Goal: Task Accomplishment & Management: Use online tool/utility

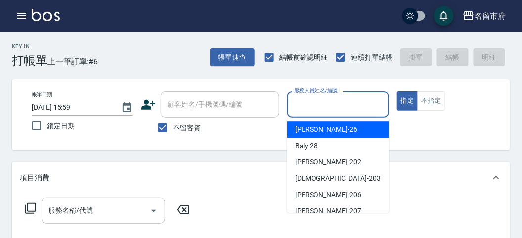
click at [312, 100] on input "服務人員姓名/編號" at bounding box center [337, 104] width 92 height 17
click at [310, 125] on span "[PERSON_NAME] -26" at bounding box center [326, 129] width 62 height 10
type input "[PERSON_NAME]-26"
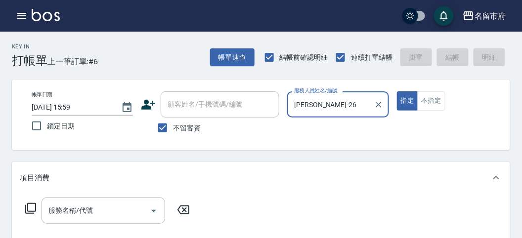
click at [30, 209] on icon at bounding box center [31, 209] width 12 height 12
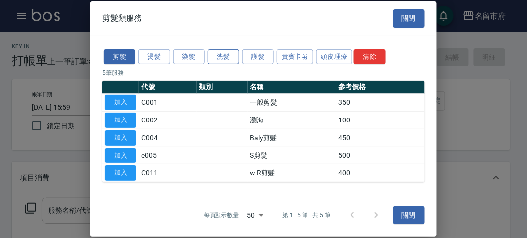
click at [223, 59] on button "洗髮" at bounding box center [223, 56] width 32 height 15
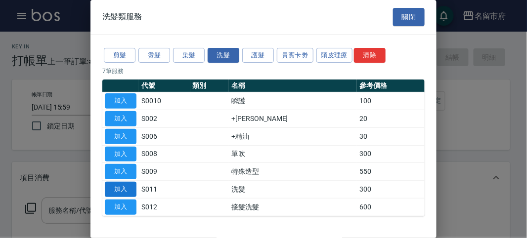
click at [129, 186] on button "加入" at bounding box center [121, 189] width 32 height 15
type input "洗髮(S011)"
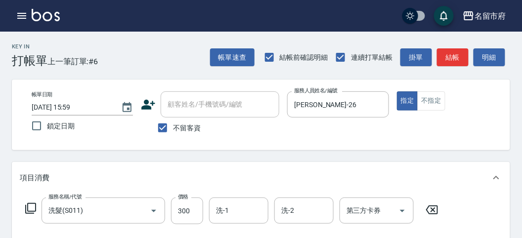
click at [34, 208] on icon at bounding box center [31, 209] width 12 height 12
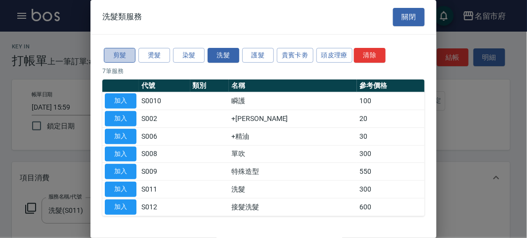
click at [119, 56] on button "剪髮" at bounding box center [120, 55] width 32 height 15
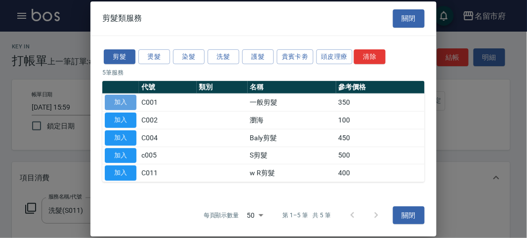
click at [126, 105] on button "加入" at bounding box center [121, 102] width 32 height 15
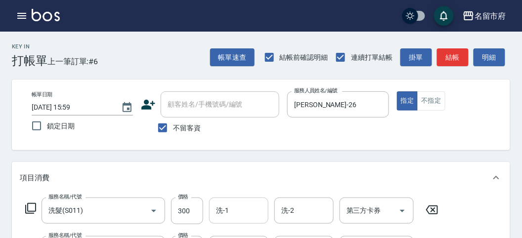
click at [211, 205] on div "洗-1" at bounding box center [238, 211] width 59 height 26
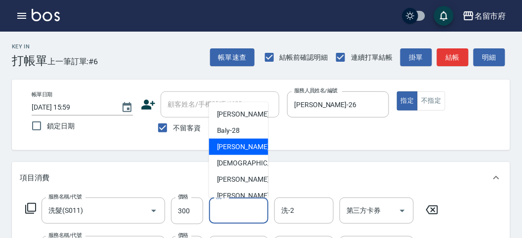
scroll to position [108, 0]
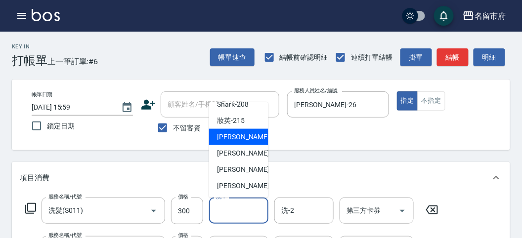
click at [239, 136] on span "小靜 -216" at bounding box center [250, 137] width 66 height 10
type input "小靜-216"
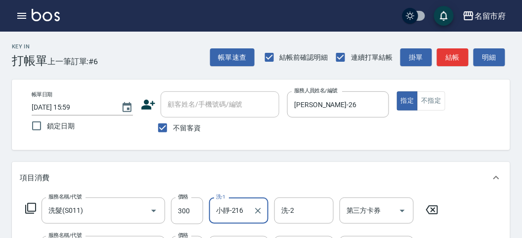
click at [32, 208] on icon at bounding box center [31, 209] width 12 height 12
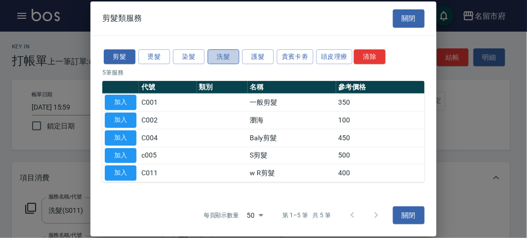
click at [221, 60] on button "洗髮" at bounding box center [223, 56] width 32 height 15
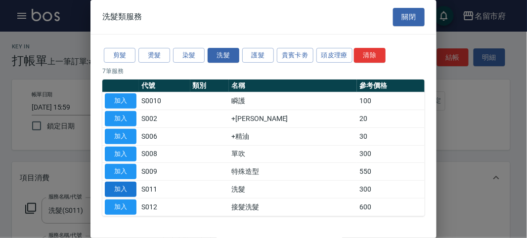
click at [124, 187] on button "加入" at bounding box center [121, 189] width 32 height 15
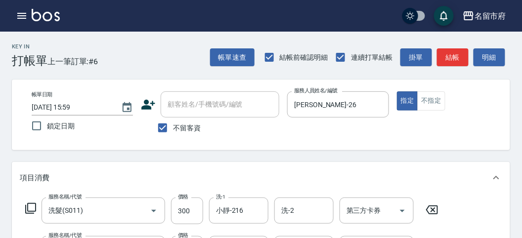
scroll to position [110, 0]
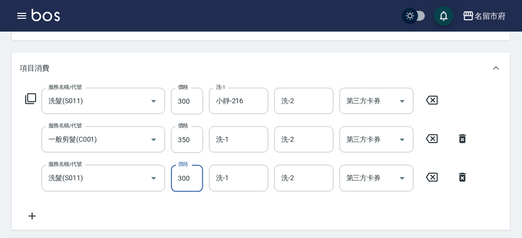
click at [187, 188] on input "300" at bounding box center [187, 178] width 32 height 27
type input "350"
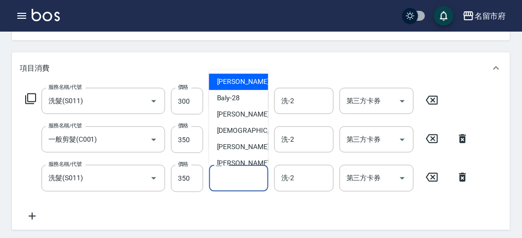
click at [223, 181] on input "洗-1" at bounding box center [238, 177] width 50 height 17
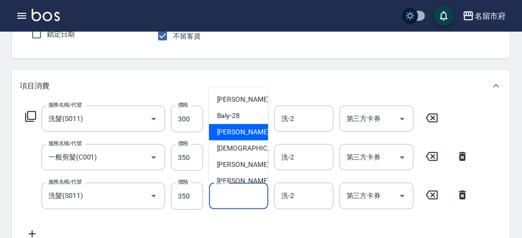
scroll to position [55, 0]
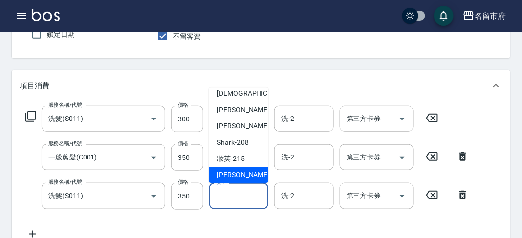
click at [247, 169] on div "小靜 -216" at bounding box center [238, 175] width 59 height 16
type input "小靜-216"
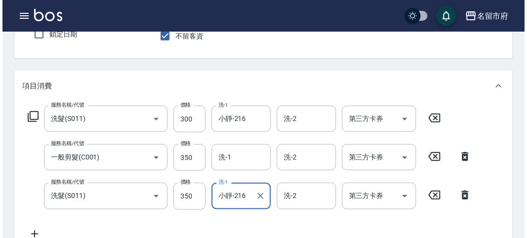
scroll to position [366, 0]
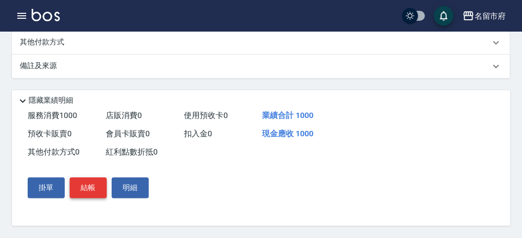
click at [94, 188] on button "結帳" at bounding box center [88, 188] width 37 height 21
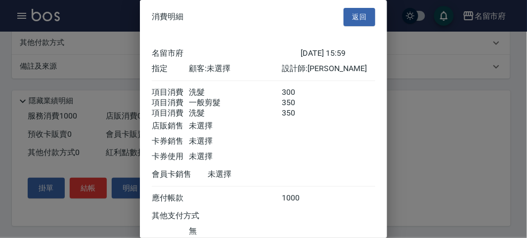
scroll to position [77, 0]
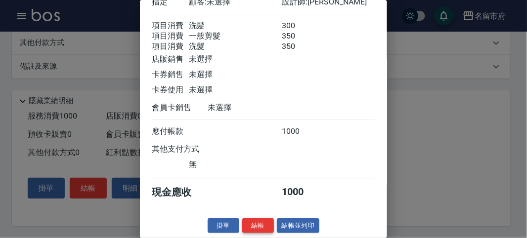
click at [262, 223] on button "結帳" at bounding box center [258, 225] width 32 height 15
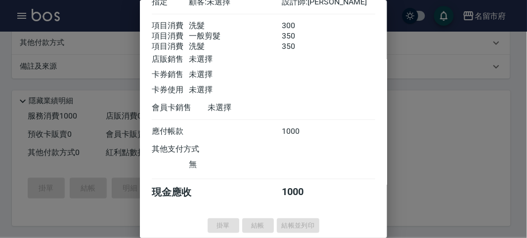
type input "[DATE] 16:36"
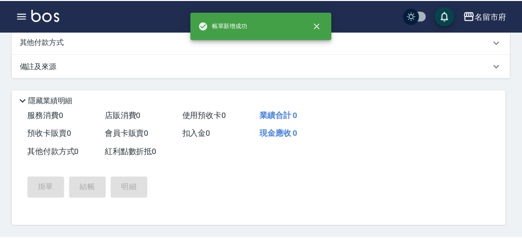
scroll to position [0, 0]
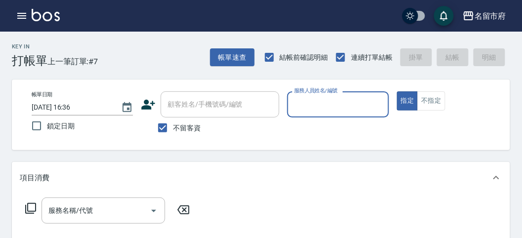
click at [308, 105] on input "服務人員姓名/編號" at bounding box center [337, 104] width 92 height 17
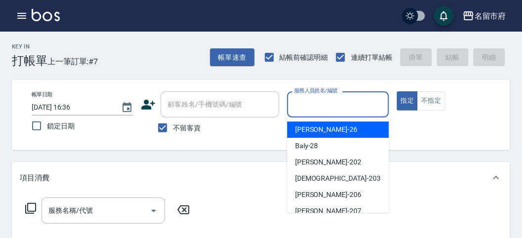
click at [309, 128] on span "[PERSON_NAME] -26" at bounding box center [326, 129] width 62 height 10
type input "[PERSON_NAME]-26"
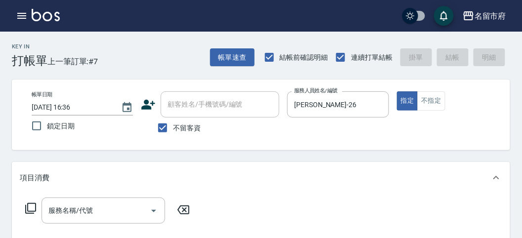
click at [29, 207] on icon at bounding box center [31, 209] width 12 height 12
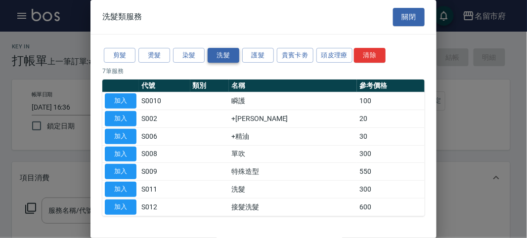
click at [228, 55] on button "洗髮" at bounding box center [223, 55] width 32 height 15
click at [130, 182] on button "加入" at bounding box center [121, 189] width 32 height 15
type input "洗髮(S011)"
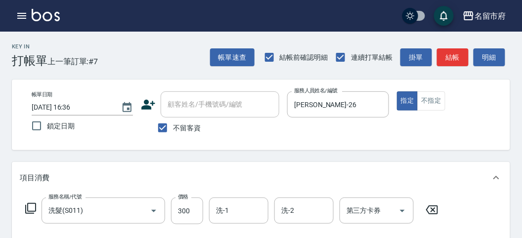
click at [33, 204] on icon at bounding box center [31, 209] width 12 height 12
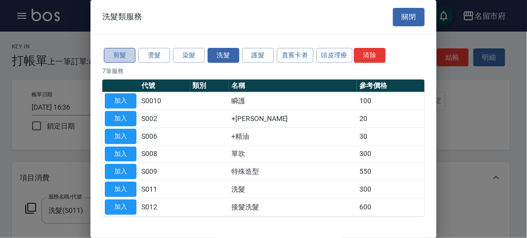
click at [124, 51] on button "剪髮" at bounding box center [120, 55] width 32 height 15
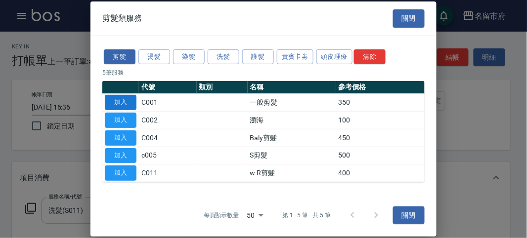
click at [119, 104] on button "加入" at bounding box center [121, 102] width 32 height 15
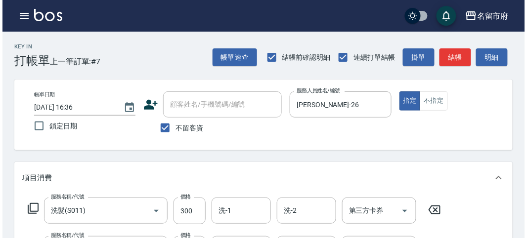
scroll to position [327, 0]
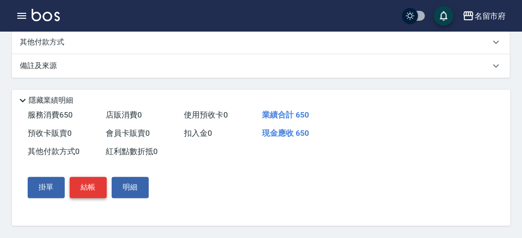
click at [94, 190] on button "結帳" at bounding box center [88, 187] width 37 height 21
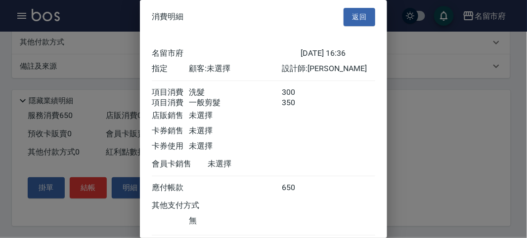
scroll to position [66, 0]
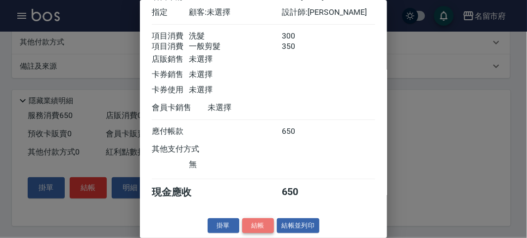
click at [263, 225] on button "結帳" at bounding box center [258, 225] width 32 height 15
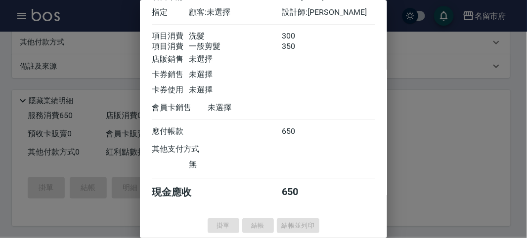
type input "[DATE] 16:37"
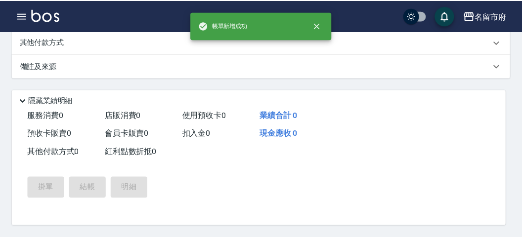
scroll to position [0, 0]
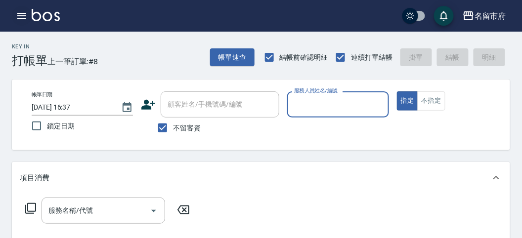
click at [20, 20] on icon "button" at bounding box center [22, 16] width 12 height 12
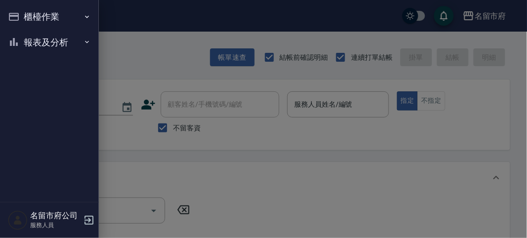
click at [36, 42] on button "報表及分析" at bounding box center [49, 43] width 91 height 26
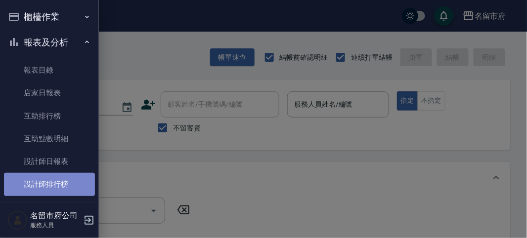
click at [51, 175] on link "設計師排行榜" at bounding box center [49, 184] width 91 height 23
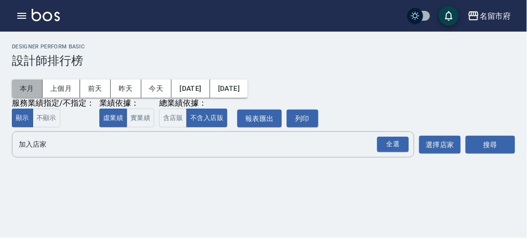
click at [32, 85] on button "本月" at bounding box center [27, 89] width 31 height 18
click at [397, 147] on div "全選" at bounding box center [393, 144] width 32 height 15
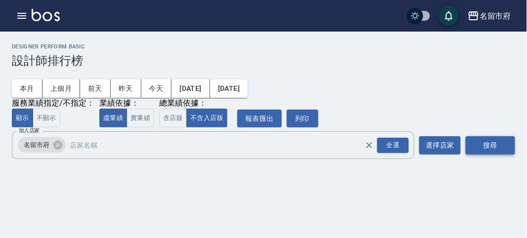
click at [480, 146] on button "搜尋" at bounding box center [489, 145] width 49 height 18
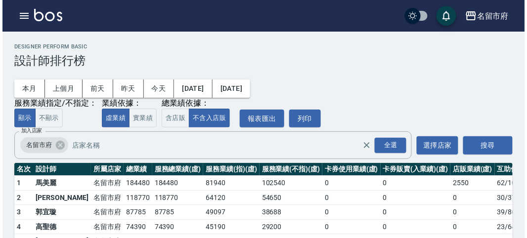
scroll to position [55, 0]
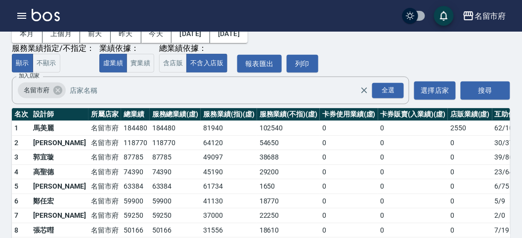
click at [377, 61] on div "本月 上個月 [DATE] [DATE] [DATE] [DATE] [DATE] 服務業績指定/不指定： 顯示 不顯示 業績依據： 虛業績 實業績 總業績依…" at bounding box center [261, 43] width 498 height 60
click at [24, 15] on icon "button" at bounding box center [22, 16] width 12 height 12
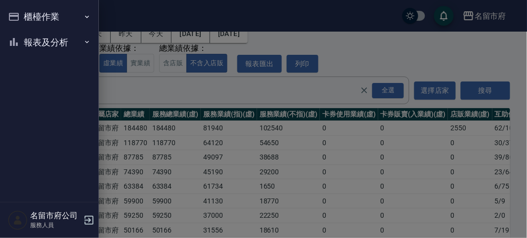
click at [26, 15] on button "櫃檯作業" at bounding box center [49, 17] width 91 height 26
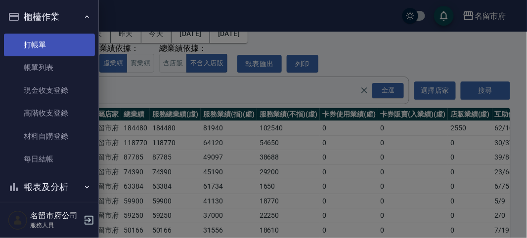
click at [30, 42] on link "打帳單" at bounding box center [49, 45] width 91 height 23
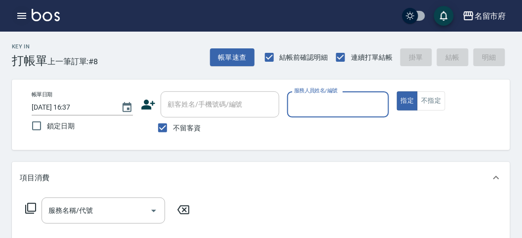
click at [22, 16] on icon "button" at bounding box center [21, 16] width 9 height 6
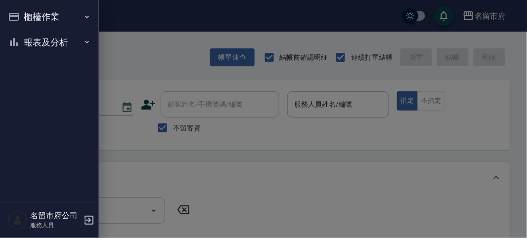
click at [42, 41] on button "報表及分析" at bounding box center [49, 43] width 91 height 26
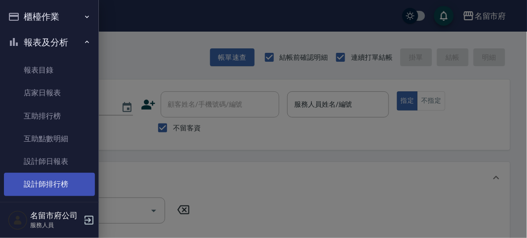
click at [54, 185] on link "設計師排行榜" at bounding box center [49, 184] width 91 height 23
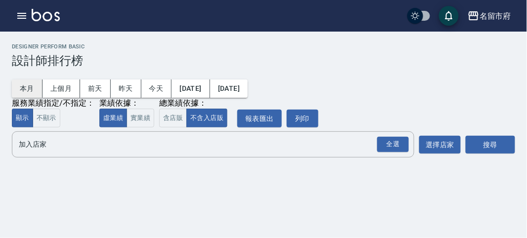
click at [30, 88] on button "本月" at bounding box center [27, 89] width 31 height 18
click at [400, 141] on div "全選" at bounding box center [393, 144] width 32 height 15
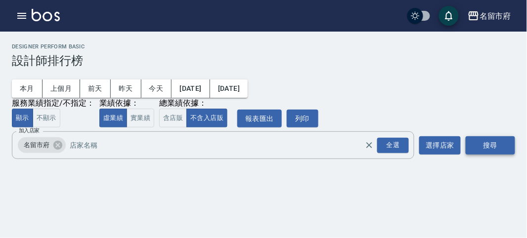
click at [472, 146] on button "搜尋" at bounding box center [489, 145] width 49 height 18
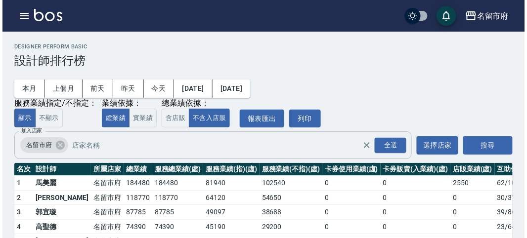
scroll to position [55, 0]
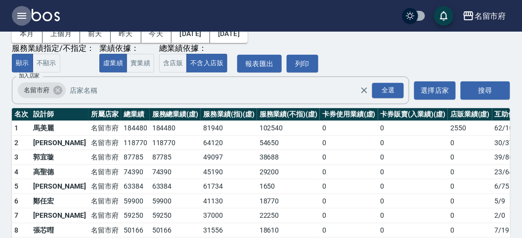
click at [24, 15] on icon "button" at bounding box center [21, 16] width 9 height 6
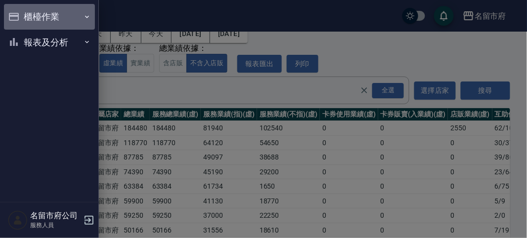
click at [24, 15] on button "櫃檯作業" at bounding box center [49, 17] width 91 height 26
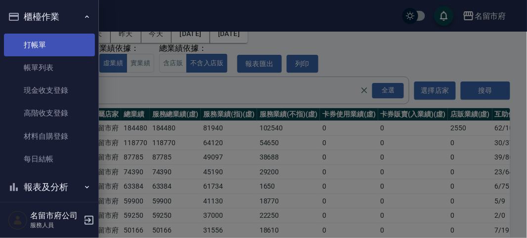
click at [49, 48] on link "打帳單" at bounding box center [49, 45] width 91 height 23
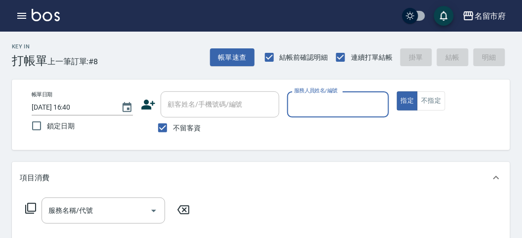
drag, startPoint x: 355, startPoint y: 104, endPoint x: 353, endPoint y: 110, distance: 6.2
click at [355, 104] on input "服務人員姓名/編號" at bounding box center [337, 104] width 92 height 17
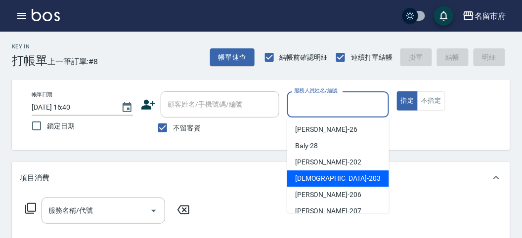
drag, startPoint x: 322, startPoint y: 183, endPoint x: 0, endPoint y: 233, distance: 325.5
click at [322, 183] on span "聖德 -203" at bounding box center [337, 178] width 85 height 10
type input "聖德-203"
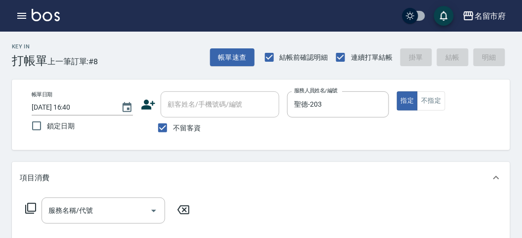
click at [30, 204] on icon at bounding box center [31, 209] width 12 height 12
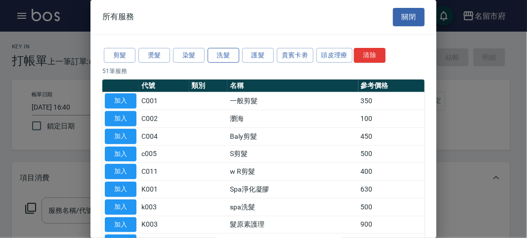
click at [214, 50] on button "洗髮" at bounding box center [223, 55] width 32 height 15
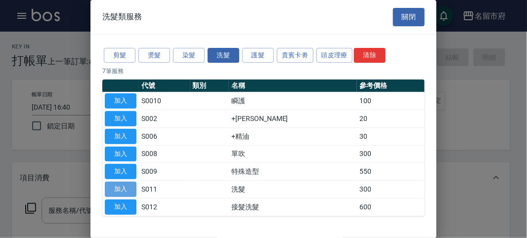
click at [121, 187] on button "加入" at bounding box center [121, 189] width 32 height 15
type input "洗髮(S011)"
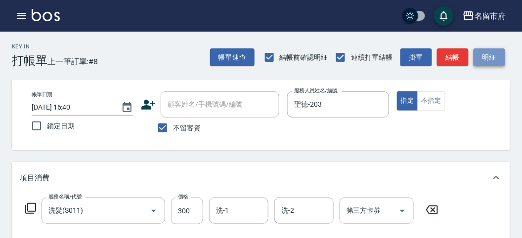
click at [488, 57] on button "明細" at bounding box center [489, 57] width 32 height 18
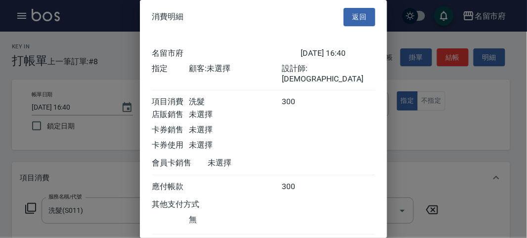
scroll to position [55, 0]
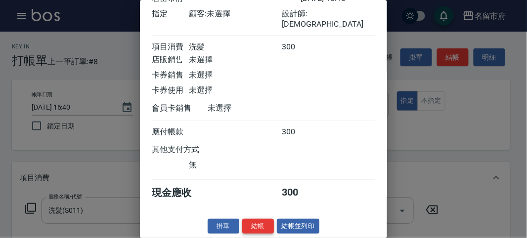
click at [264, 226] on button "結帳" at bounding box center [258, 226] width 32 height 15
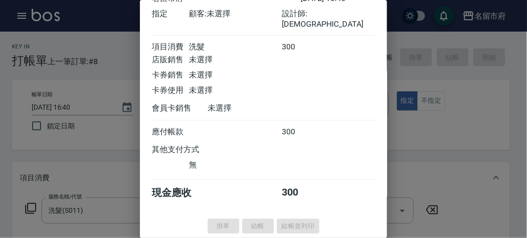
type input "[DATE] 16:48"
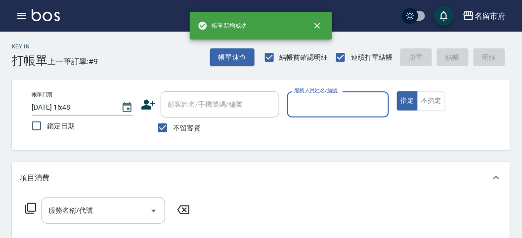
click at [308, 116] on div "服務人員姓名/編號" at bounding box center [337, 104] width 101 height 26
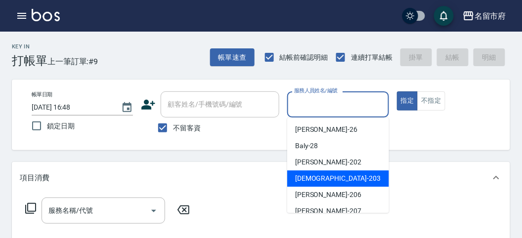
click at [297, 180] on span "聖德 -203" at bounding box center [337, 178] width 85 height 10
type input "聖德-203"
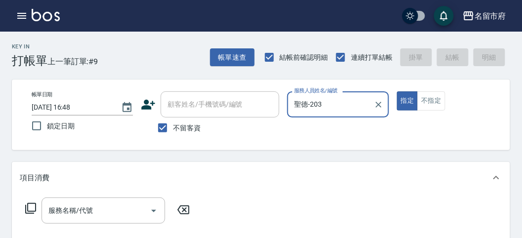
click at [34, 204] on icon at bounding box center [31, 209] width 12 height 12
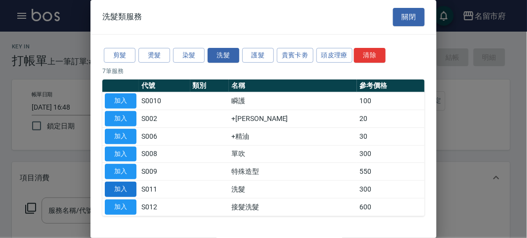
click at [113, 188] on button "加入" at bounding box center [121, 189] width 32 height 15
type input "洗髮(S011)"
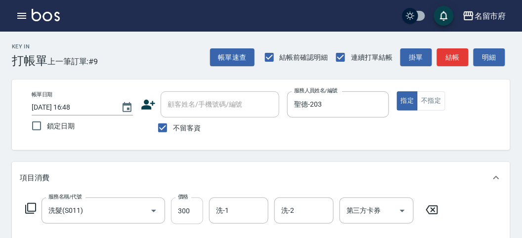
click at [190, 206] on input "300" at bounding box center [187, 211] width 32 height 27
type input "350"
drag, startPoint x: 494, startPoint y: 60, endPoint x: 458, endPoint y: 83, distance: 42.6
click at [494, 60] on button "明細" at bounding box center [489, 57] width 32 height 18
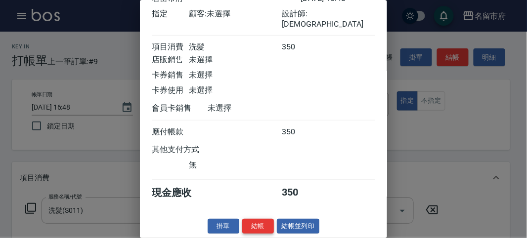
click at [267, 223] on button "結帳" at bounding box center [258, 226] width 32 height 15
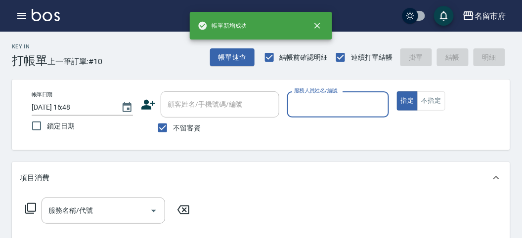
click at [297, 103] on input "服務人員姓名/編號" at bounding box center [337, 104] width 92 height 17
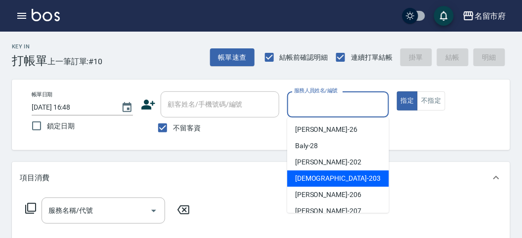
click at [307, 182] on span "聖德 -203" at bounding box center [337, 178] width 85 height 10
type input "聖德-203"
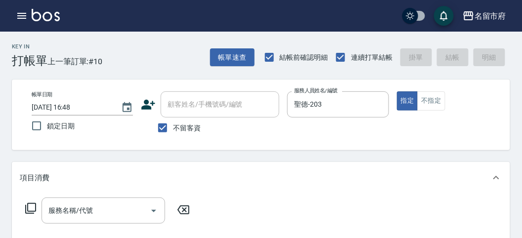
click at [34, 206] on icon at bounding box center [31, 209] width 12 height 12
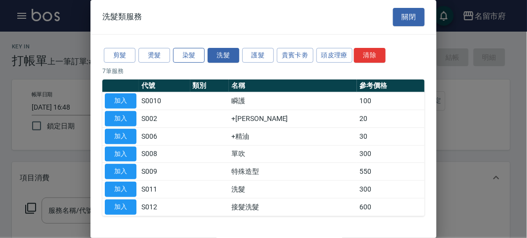
click at [183, 50] on button "染髮" at bounding box center [189, 55] width 32 height 15
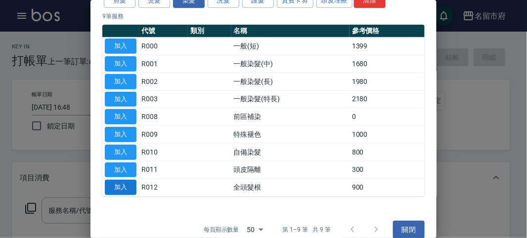
click at [118, 185] on button "加入" at bounding box center [121, 187] width 32 height 15
type input "全頭髮根(R012)"
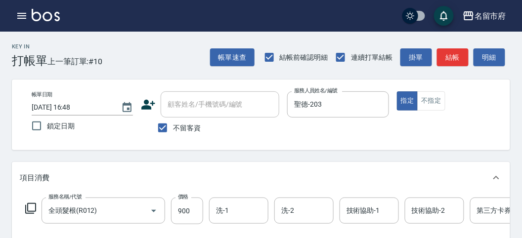
drag, startPoint x: 38, startPoint y: 201, endPoint x: 33, endPoint y: 208, distance: 9.6
click at [36, 202] on div "服務名稱/代號 全頭髮根(R012) 服務名稱/代號 價格 900 價格 洗-1 洗-1 洗-2 洗-2 技術協助-1 技術協助-1 技術協助-2 技術協助-…" at bounding box center [297, 211] width 555 height 27
click at [33, 208] on icon at bounding box center [31, 209] width 12 height 12
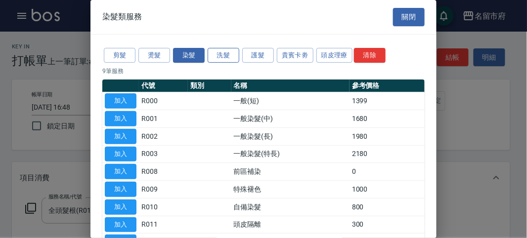
drag, startPoint x: 218, startPoint y: 49, endPoint x: 164, endPoint y: 82, distance: 63.2
click at [219, 49] on button "洗髮" at bounding box center [223, 55] width 32 height 15
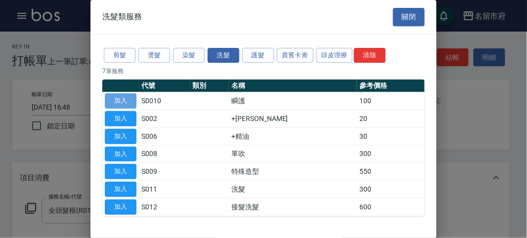
click at [119, 103] on button "加入" at bounding box center [121, 100] width 32 height 15
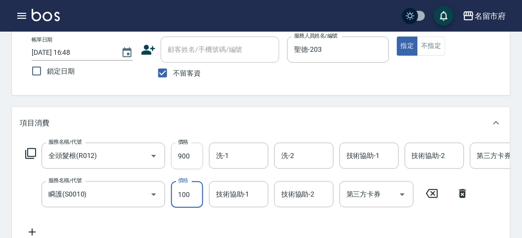
click at [186, 156] on input "900" at bounding box center [187, 156] width 32 height 27
click at [187, 152] on input "900" at bounding box center [187, 156] width 32 height 27
type input "1200"
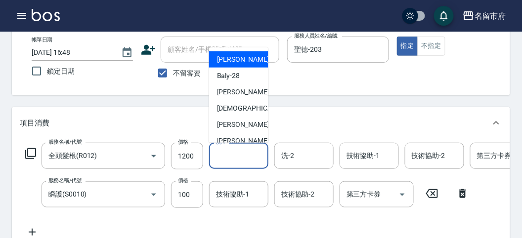
click at [239, 162] on input "洗-1" at bounding box center [238, 155] width 50 height 17
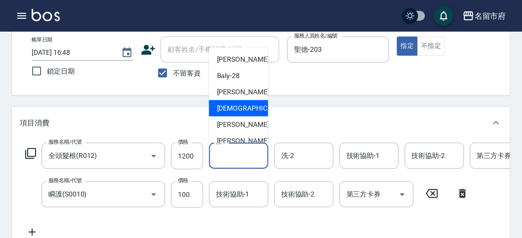
scroll to position [108, 0]
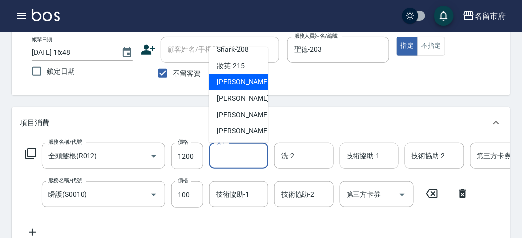
click at [231, 85] on span "小靜 -216" at bounding box center [250, 82] width 66 height 10
type input "小靜-216"
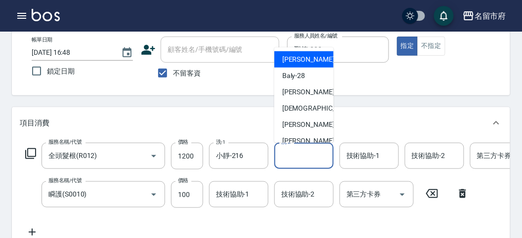
click at [297, 154] on input "洗-2" at bounding box center [304, 155] width 50 height 17
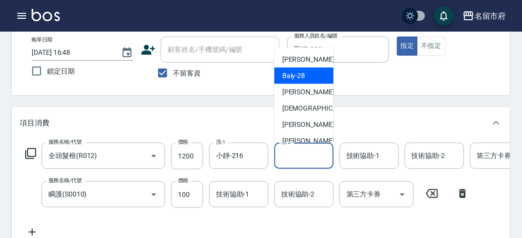
drag, startPoint x: 292, startPoint y: 68, endPoint x: 294, endPoint y: 63, distance: 5.3
click at [292, 66] on ul "[PERSON_NAME] -26 Baly -28 [PERSON_NAME] -202 聖德 -203 [PERSON_NAME] -206 [PERSO…" at bounding box center [303, 94] width 59 height 95
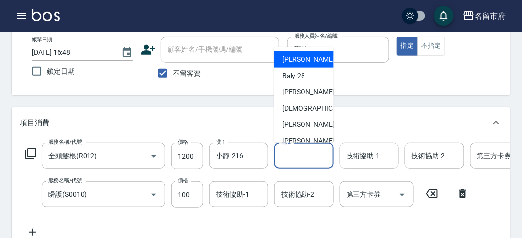
click at [294, 62] on span "[PERSON_NAME] -26" at bounding box center [313, 59] width 62 height 10
type input "[PERSON_NAME]-26"
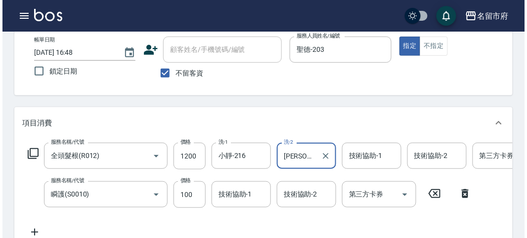
scroll to position [0, 0]
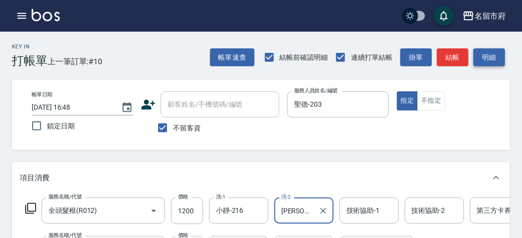
drag, startPoint x: 496, startPoint y: 60, endPoint x: 459, endPoint y: 85, distance: 44.4
click at [495, 60] on button "明細" at bounding box center [489, 57] width 32 height 18
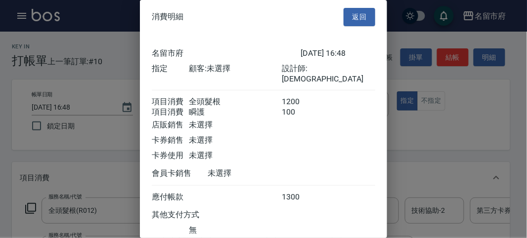
scroll to position [66, 0]
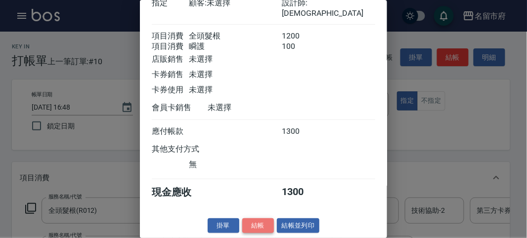
click at [265, 221] on button "結帳" at bounding box center [258, 225] width 32 height 15
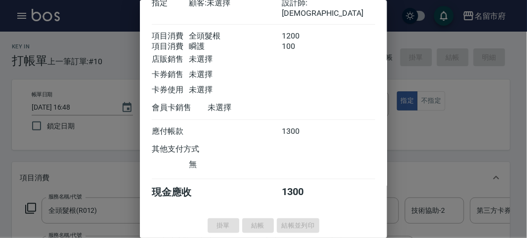
type input "[DATE] 16:49"
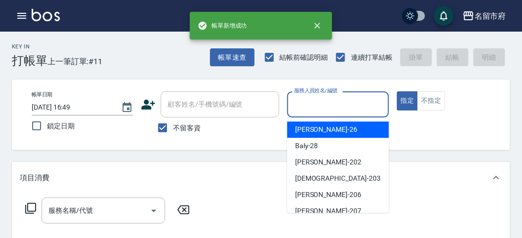
drag, startPoint x: 307, startPoint y: 113, endPoint x: 325, endPoint y: 179, distance: 68.1
click at [308, 112] on input "服務人員姓名/編號" at bounding box center [337, 104] width 92 height 17
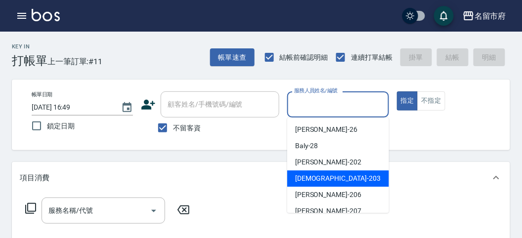
drag, startPoint x: 322, startPoint y: 186, endPoint x: 33, endPoint y: 204, distance: 289.6
click at [320, 186] on div "聖德 -203" at bounding box center [338, 178] width 102 height 16
type input "聖德-203"
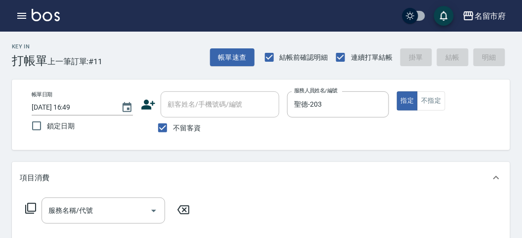
click at [27, 211] on icon at bounding box center [31, 209] width 12 height 12
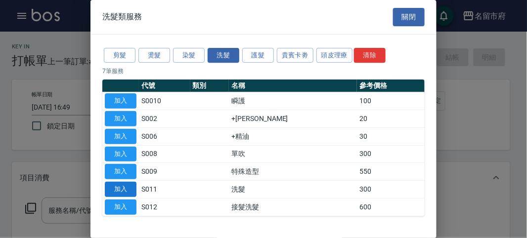
click at [118, 194] on button "加入" at bounding box center [121, 189] width 32 height 15
type input "洗髮(S011)"
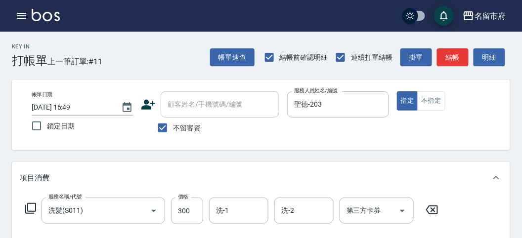
drag, startPoint x: 39, startPoint y: 205, endPoint x: 33, endPoint y: 205, distance: 5.9
click at [34, 205] on div "服務名稱/代號 洗髮(S011) 服務名稱/代號 價格 300 價格 洗-1 洗-1 洗-2 洗-2 第三方卡券 第三方卡券" at bounding box center [232, 211] width 424 height 27
click at [33, 205] on icon at bounding box center [31, 209] width 12 height 12
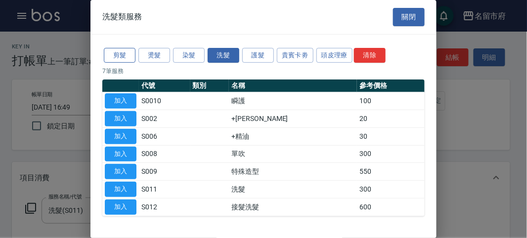
click at [114, 60] on button "剪髮" at bounding box center [120, 55] width 32 height 15
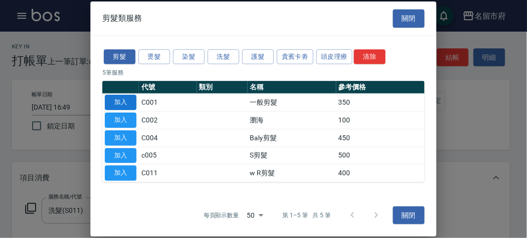
click at [126, 100] on button "加入" at bounding box center [121, 102] width 32 height 15
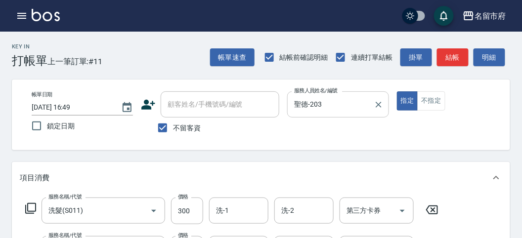
drag, startPoint x: 497, startPoint y: 56, endPoint x: 377, endPoint y: 114, distance: 133.0
click at [495, 57] on button "明細" at bounding box center [489, 57] width 32 height 18
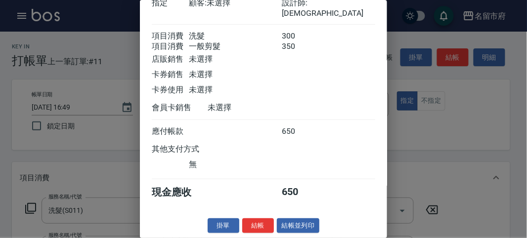
click at [248, 228] on button "結帳" at bounding box center [258, 225] width 32 height 15
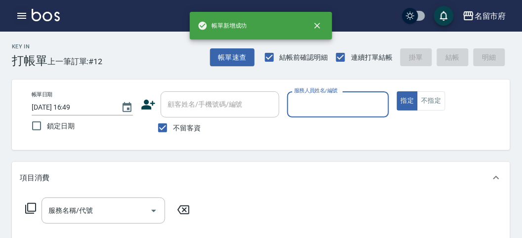
click at [23, 15] on icon "button" at bounding box center [22, 16] width 12 height 12
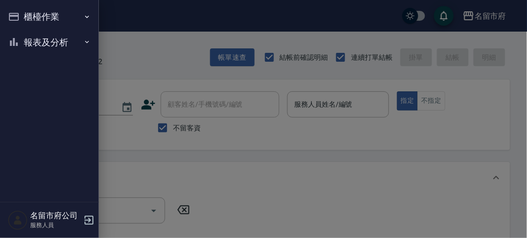
click at [45, 43] on button "報表及分析" at bounding box center [49, 43] width 91 height 26
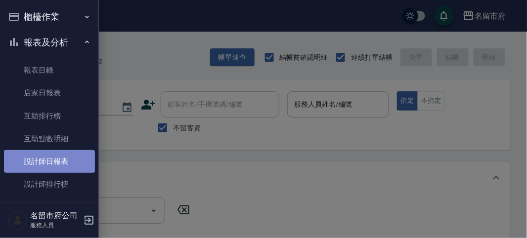
click at [55, 164] on link "設計師日報表" at bounding box center [49, 161] width 91 height 23
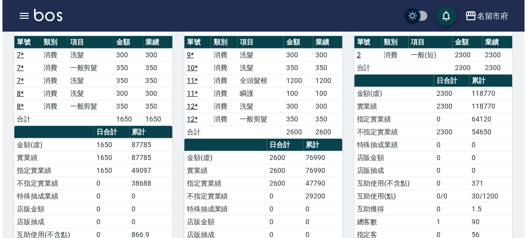
scroll to position [164, 0]
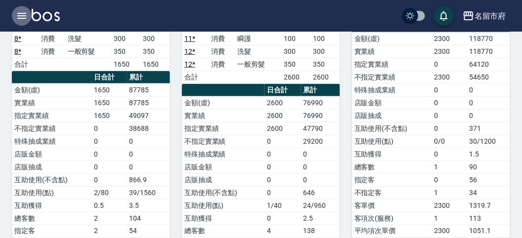
click at [18, 8] on button "button" at bounding box center [22, 16] width 20 height 20
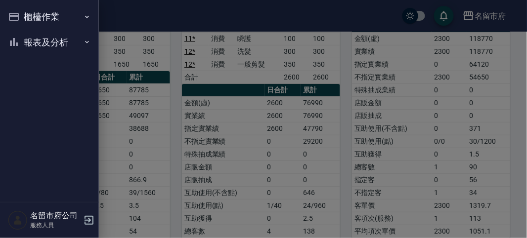
click at [18, 8] on button "櫃檯作業" at bounding box center [49, 17] width 91 height 26
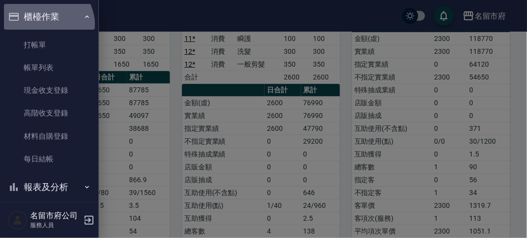
click at [33, 28] on button "櫃檯作業" at bounding box center [49, 17] width 91 height 26
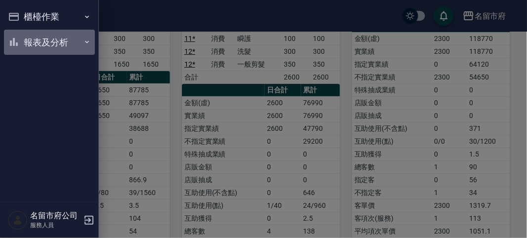
click at [39, 41] on button "報表及分析" at bounding box center [49, 43] width 91 height 26
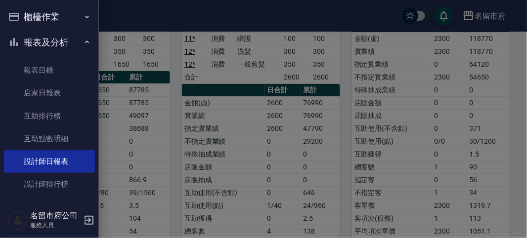
click at [32, 28] on button "櫃檯作業" at bounding box center [49, 17] width 91 height 26
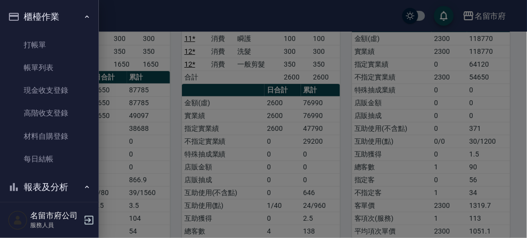
click at [211, 93] on div at bounding box center [263, 119] width 527 height 238
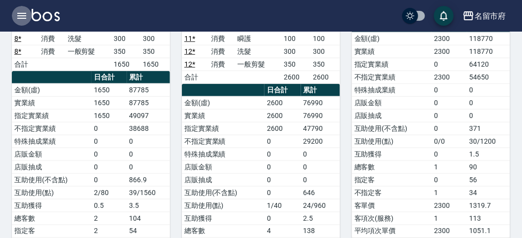
click at [15, 16] on button "button" at bounding box center [22, 16] width 20 height 20
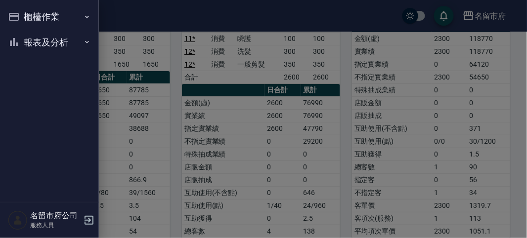
click at [16, 16] on button "櫃檯作業" at bounding box center [49, 17] width 91 height 26
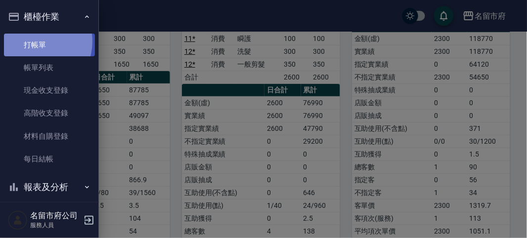
click at [30, 41] on link "打帳單" at bounding box center [49, 45] width 91 height 23
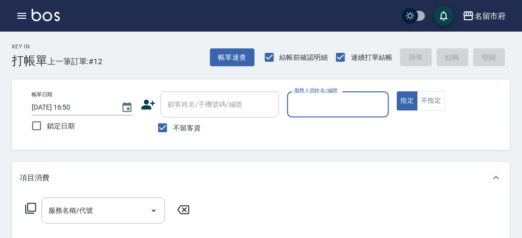
click at [325, 102] on input "服務人員姓名/編號" at bounding box center [337, 104] width 92 height 17
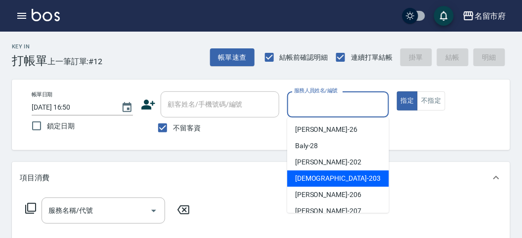
click at [310, 181] on span "聖德 -203" at bounding box center [337, 178] width 85 height 10
type input "聖德-203"
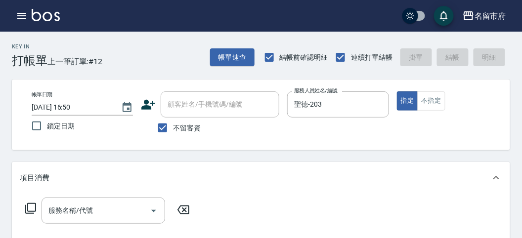
click at [26, 208] on icon at bounding box center [30, 208] width 11 height 11
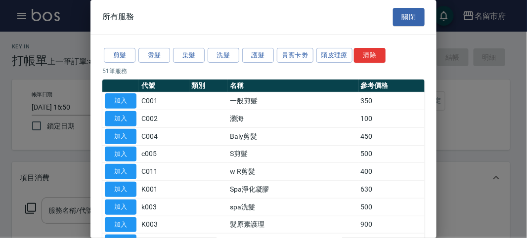
click at [28, 207] on div at bounding box center [263, 119] width 527 height 238
click at [204, 48] on button "染髮" at bounding box center [189, 55] width 32 height 15
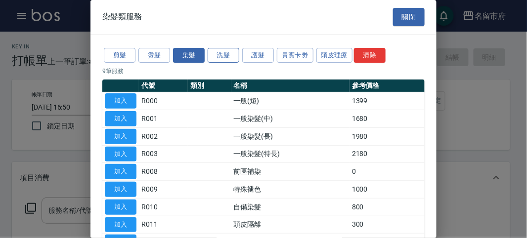
click at [216, 50] on button "洗髮" at bounding box center [223, 55] width 32 height 15
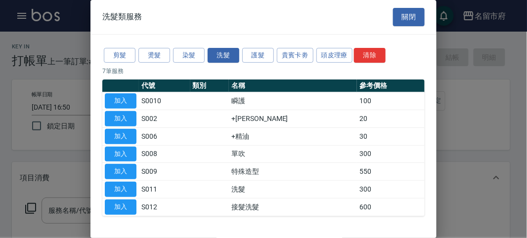
click at [124, 186] on button "加入" at bounding box center [121, 189] width 32 height 15
type input "洗髮(S011)"
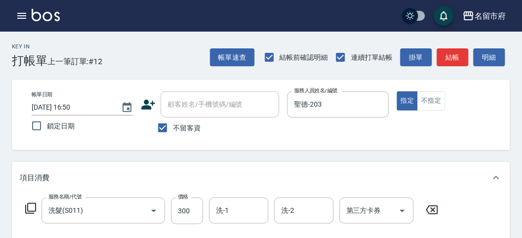
click at [35, 209] on icon at bounding box center [31, 209] width 12 height 12
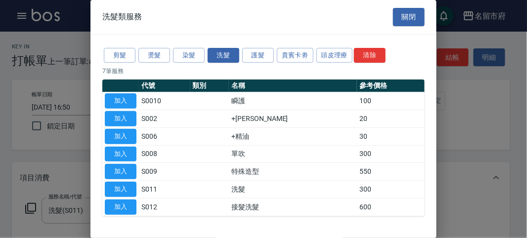
click at [118, 112] on button "加入" at bounding box center [121, 118] width 32 height 15
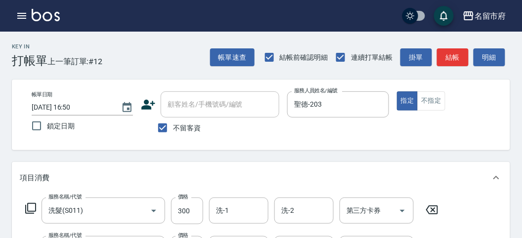
click at [31, 206] on icon at bounding box center [31, 209] width 12 height 12
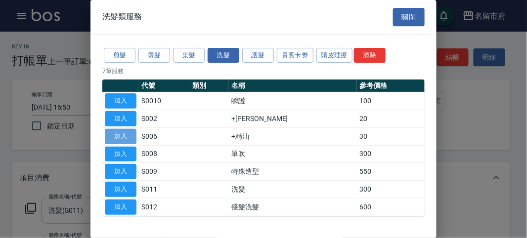
click at [126, 135] on button "加入" at bounding box center [121, 136] width 32 height 15
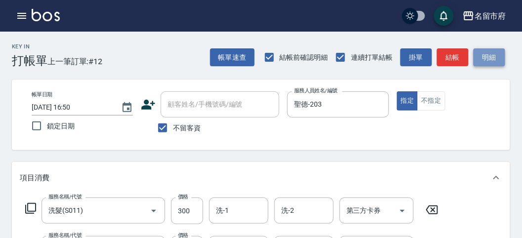
click at [492, 53] on button "明細" at bounding box center [489, 57] width 32 height 18
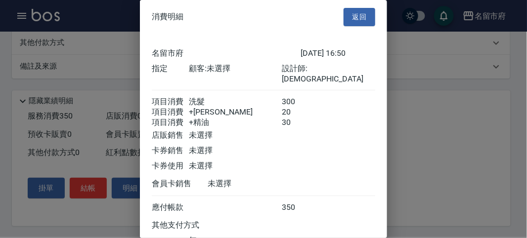
scroll to position [77, 0]
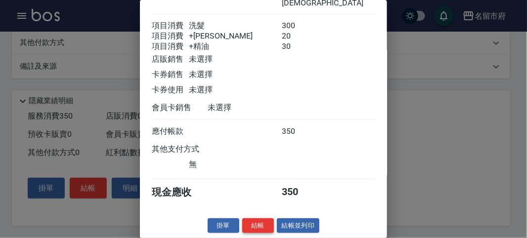
click at [262, 223] on button "結帳" at bounding box center [258, 225] width 32 height 15
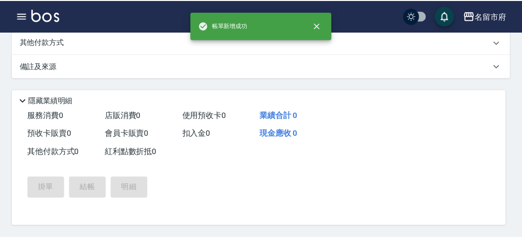
scroll to position [0, 0]
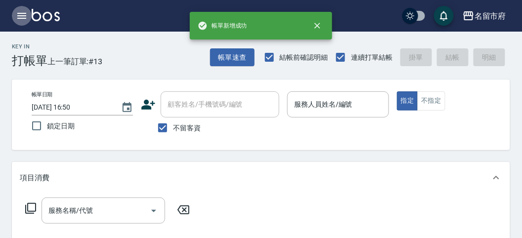
click at [23, 19] on icon "button" at bounding box center [22, 16] width 12 height 12
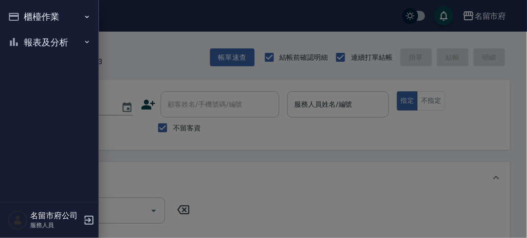
drag, startPoint x: 28, startPoint y: 41, endPoint x: 34, endPoint y: 66, distance: 26.5
click at [28, 41] on button "報表及分析" at bounding box center [49, 43] width 91 height 26
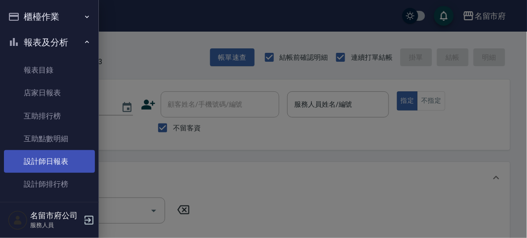
click at [52, 157] on link "設計師日報表" at bounding box center [49, 161] width 91 height 23
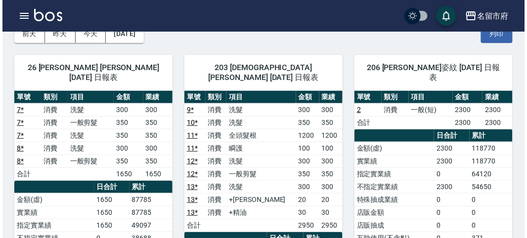
scroll to position [164, 0]
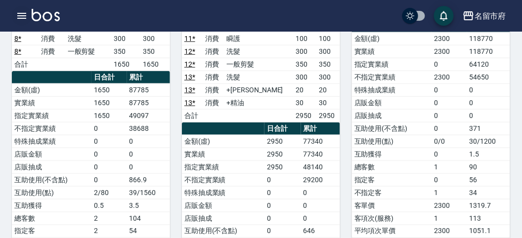
click at [22, 17] on icon "button" at bounding box center [22, 16] width 12 height 12
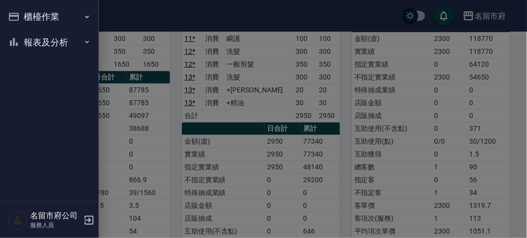
click at [22, 17] on button "櫃檯作業" at bounding box center [49, 17] width 91 height 26
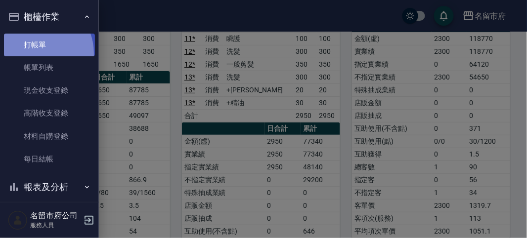
click at [34, 53] on link "打帳單" at bounding box center [49, 45] width 91 height 23
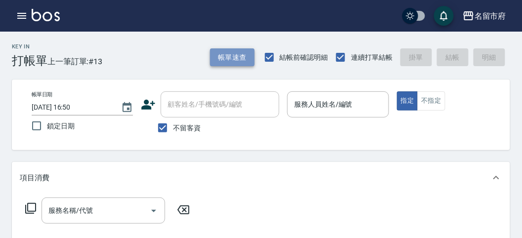
click at [240, 61] on button "帳單速查" at bounding box center [232, 57] width 44 height 18
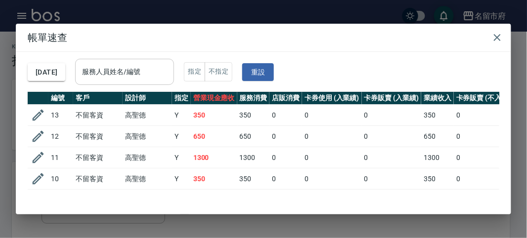
drag, startPoint x: 147, startPoint y: 78, endPoint x: 142, endPoint y: 82, distance: 7.0
click at [146, 78] on input "服務人員姓名/編號" at bounding box center [125, 71] width 90 height 17
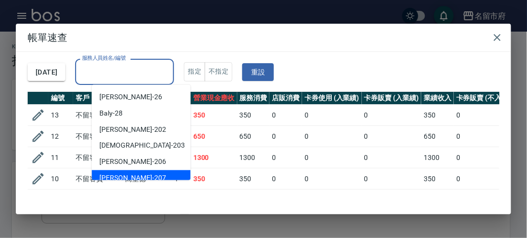
click at [121, 175] on span "[PERSON_NAME] -207" at bounding box center [133, 178] width 66 height 10
type input "[PERSON_NAME]-207"
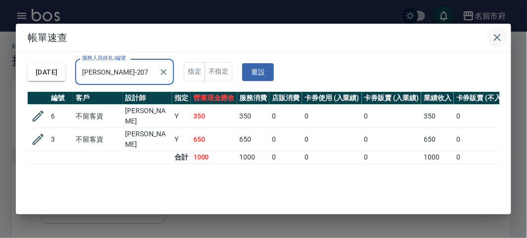
click at [499, 43] on button "button" at bounding box center [497, 38] width 20 height 20
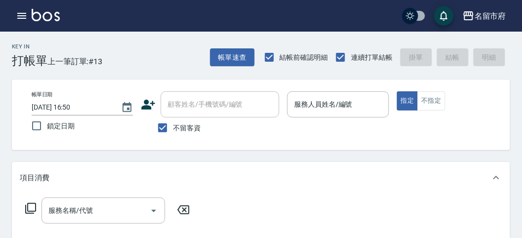
click at [500, 106] on div "帳單日期 [DATE] 16:50 鎖定日期 顧客姓名/手機號碼/編號 顧客姓名/手機號碼/編號 不留客資 服務人員姓名/編號 服務人員姓名/編號 指定 不指定" at bounding box center [261, 115] width 498 height 71
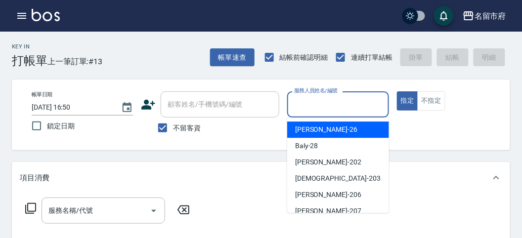
click at [342, 104] on input "服務人員姓名/編號" at bounding box center [337, 104] width 92 height 17
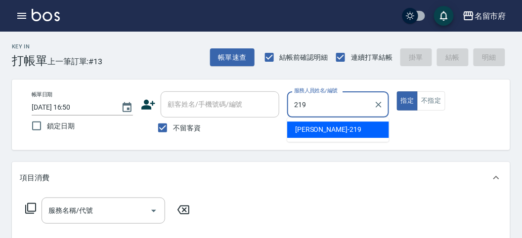
type input "[PERSON_NAME]-219"
type button "true"
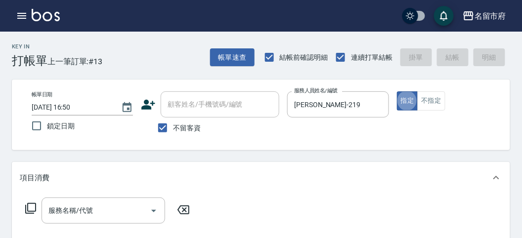
click at [30, 208] on icon at bounding box center [31, 209] width 12 height 12
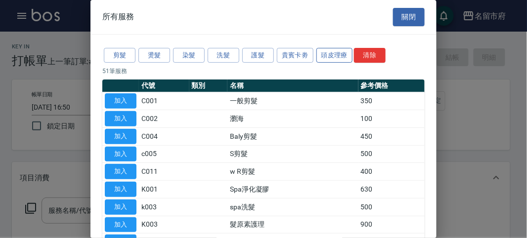
click at [346, 53] on button "頭皮理療" at bounding box center [334, 55] width 37 height 15
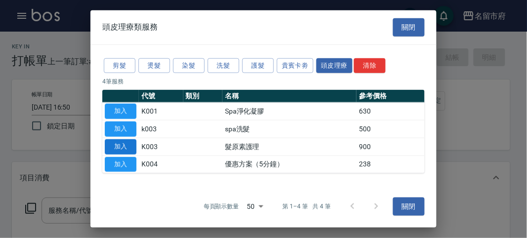
click at [113, 144] on button "加入" at bounding box center [121, 146] width 32 height 15
type input "髮原素護理(K003)"
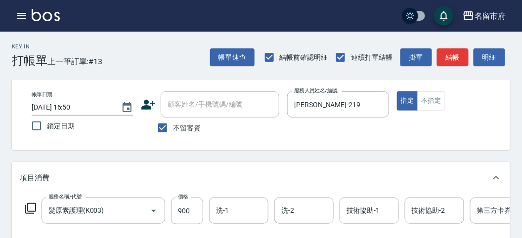
click at [36, 213] on icon at bounding box center [31, 209] width 12 height 12
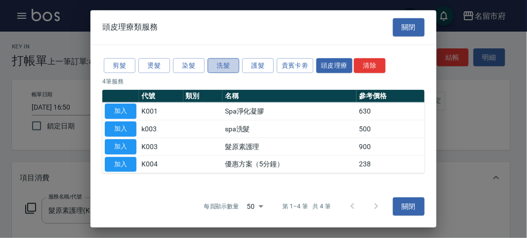
click at [214, 60] on button "洗髮" at bounding box center [223, 65] width 32 height 15
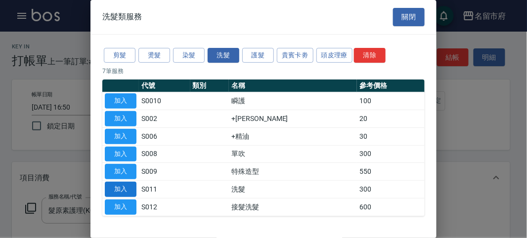
click at [133, 191] on button "加入" at bounding box center [121, 189] width 32 height 15
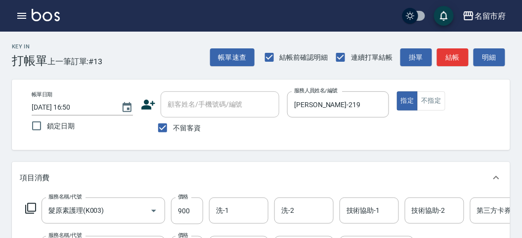
click at [29, 208] on icon at bounding box center [31, 209] width 12 height 12
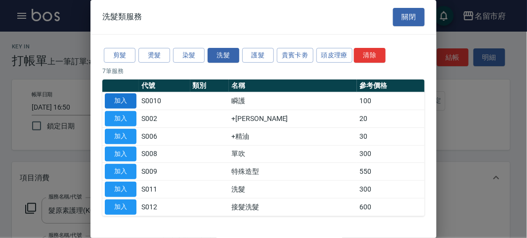
drag, startPoint x: 112, startPoint y: 100, endPoint x: 120, endPoint y: 111, distance: 13.6
click at [112, 100] on button "加入" at bounding box center [121, 100] width 32 height 15
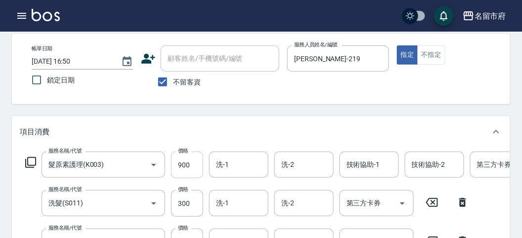
click at [189, 163] on div "服務名稱/代號 髮原素護理(K003) 服務名稱/代號 價格 900 價格 洗-1 洗-1 洗-2 洗-2 技術協助-1 技術協助-1 技術協助-2 技術協助…" at bounding box center [297, 219] width 555 height 134
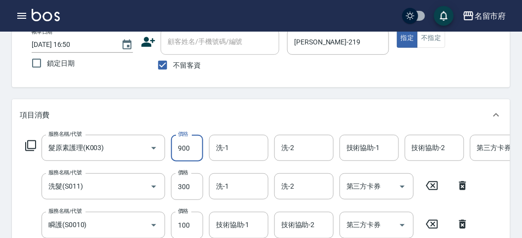
click at [198, 145] on input "900" at bounding box center [187, 148] width 32 height 27
type input "1000"
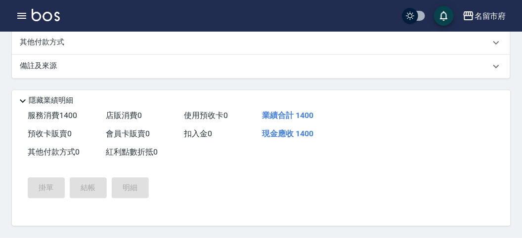
type input "[DATE] 17:16"
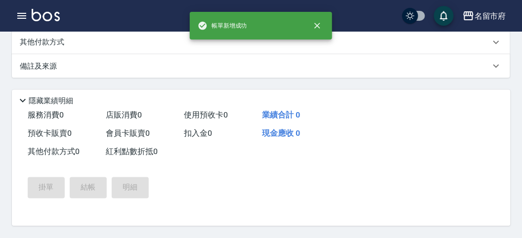
scroll to position [0, 0]
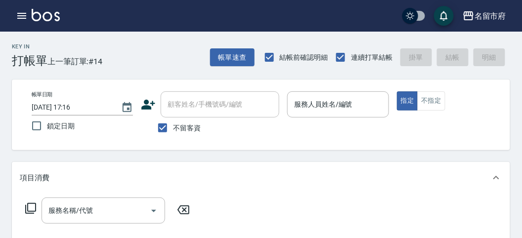
click at [21, 13] on icon "button" at bounding box center [21, 16] width 9 height 6
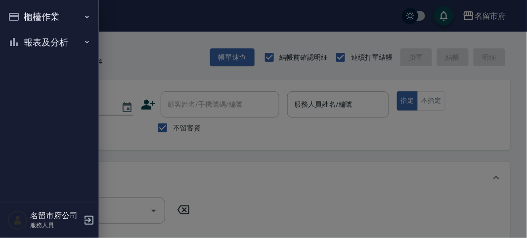
click at [33, 49] on button "報表及分析" at bounding box center [49, 43] width 91 height 26
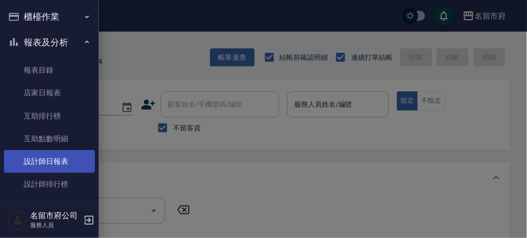
click at [56, 159] on link "設計師日報表" at bounding box center [49, 161] width 91 height 23
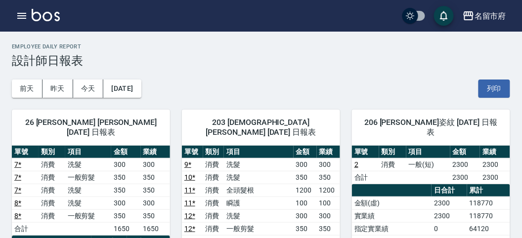
scroll to position [164, 0]
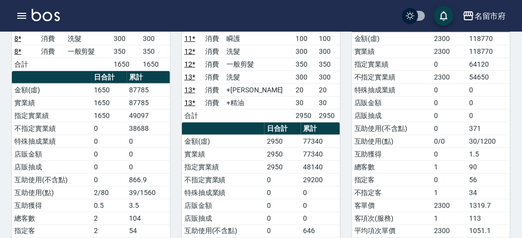
click at [324, 199] on td "0" at bounding box center [320, 205] width 39 height 13
click at [26, 9] on button "button" at bounding box center [22, 16] width 20 height 20
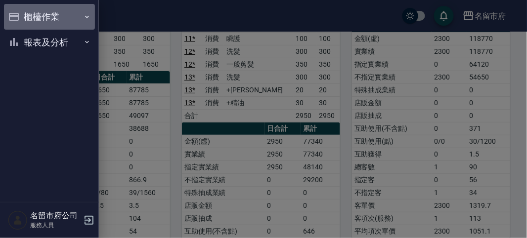
click at [24, 10] on button "櫃檯作業" at bounding box center [49, 17] width 91 height 26
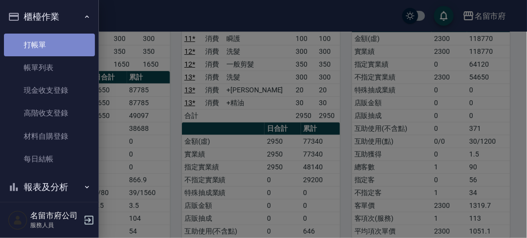
click at [54, 34] on link "打帳單" at bounding box center [49, 45] width 91 height 23
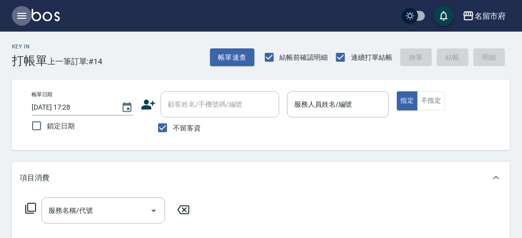
click at [25, 15] on icon "button" at bounding box center [21, 16] width 9 height 6
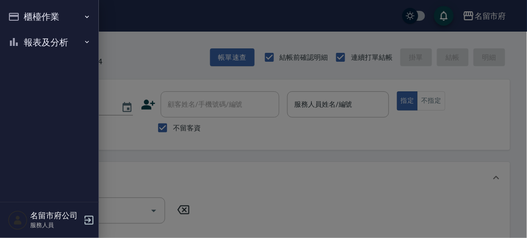
click at [28, 32] on button "報表及分析" at bounding box center [49, 43] width 91 height 26
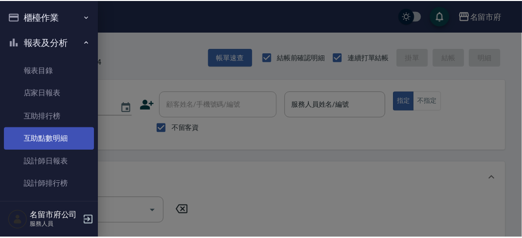
scroll to position [32, 0]
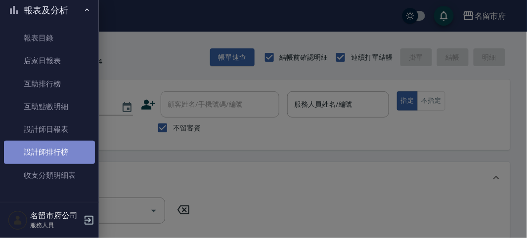
click at [64, 151] on link "設計師排行榜" at bounding box center [49, 152] width 91 height 23
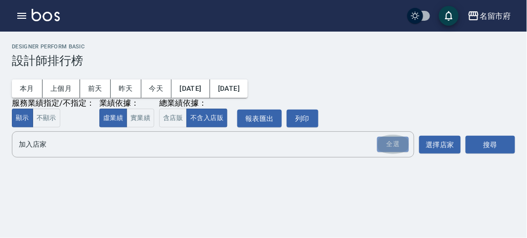
drag, startPoint x: 391, startPoint y: 144, endPoint x: 463, endPoint y: 162, distance: 74.4
click at [400, 144] on div "全選" at bounding box center [393, 144] width 32 height 15
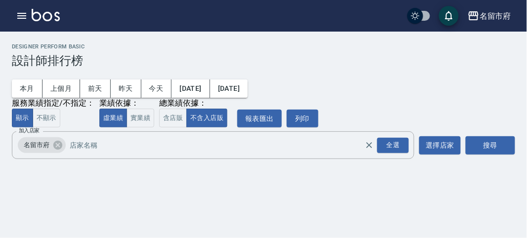
click at [497, 130] on div "名留市府 [DATE] - [DATE] 設計師排行榜 列印時間： [DATE][PHONE_NUMBER]:33 Designer Perform Basi…" at bounding box center [263, 103] width 527 height 143
click at [511, 151] on button "搜尋" at bounding box center [489, 145] width 49 height 18
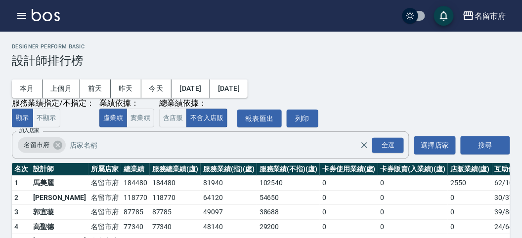
scroll to position [86, 0]
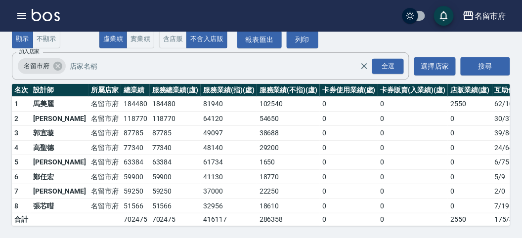
click at [54, 10] on img at bounding box center [46, 15] width 28 height 12
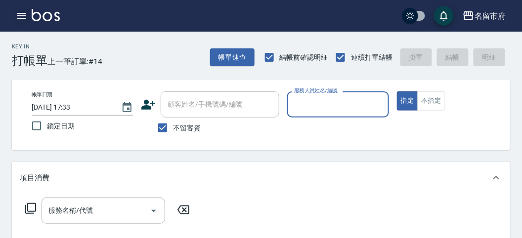
click at [20, 15] on icon "button" at bounding box center [21, 16] width 9 height 6
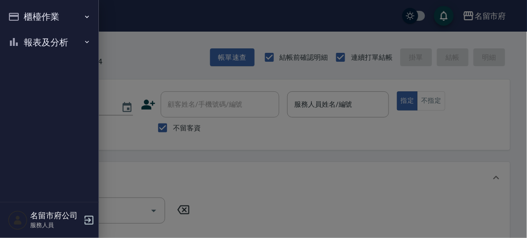
click at [36, 41] on button "報表及分析" at bounding box center [49, 43] width 91 height 26
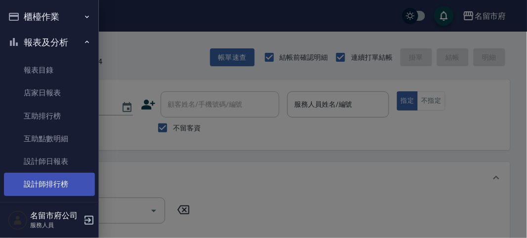
scroll to position [31, 0]
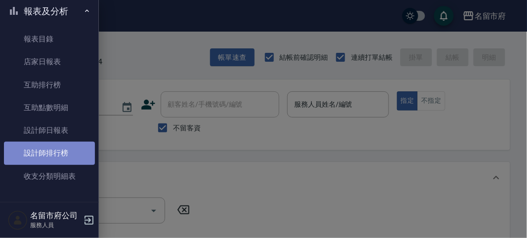
click at [65, 156] on link "設計師排行榜" at bounding box center [49, 153] width 91 height 23
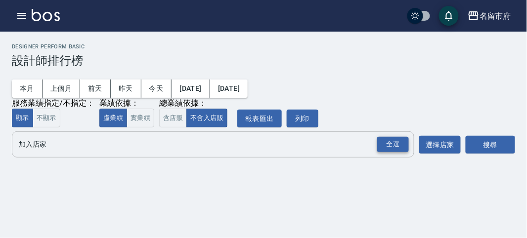
click at [391, 145] on div "全選" at bounding box center [393, 144] width 32 height 15
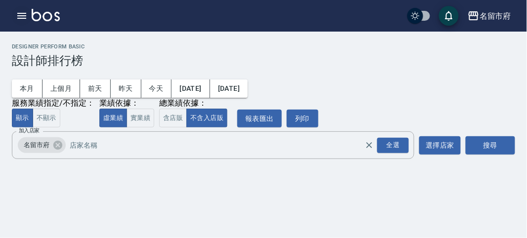
click at [29, 16] on button "button" at bounding box center [22, 16] width 20 height 20
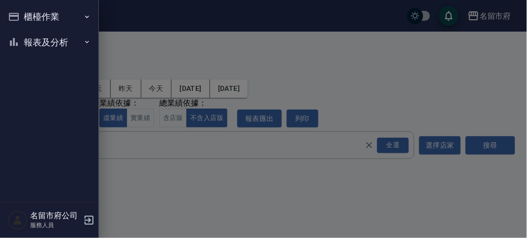
click at [57, 35] on button "報表及分析" at bounding box center [49, 43] width 91 height 26
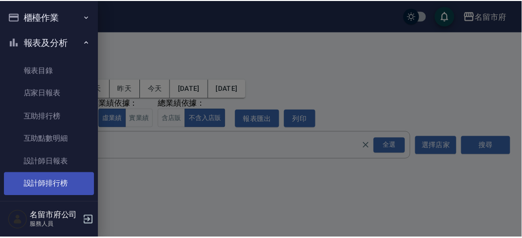
scroll to position [32, 0]
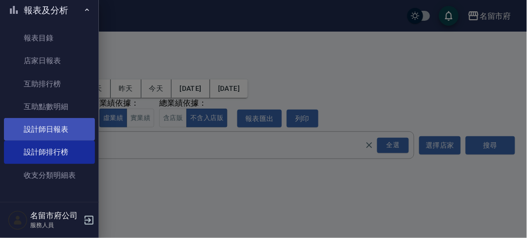
click at [55, 128] on link "設計師日報表" at bounding box center [49, 129] width 91 height 23
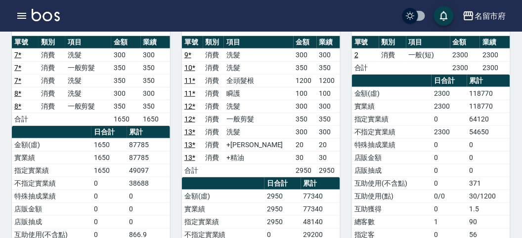
scroll to position [55, 0]
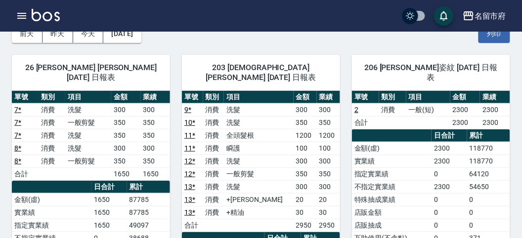
click at [57, 21] on link at bounding box center [46, 16] width 28 height 14
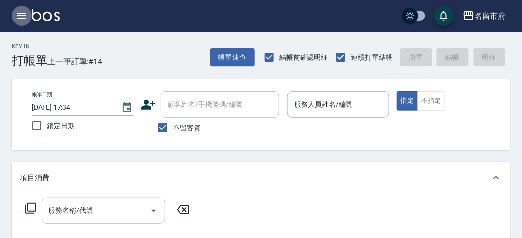
click at [22, 20] on icon "button" at bounding box center [22, 16] width 12 height 12
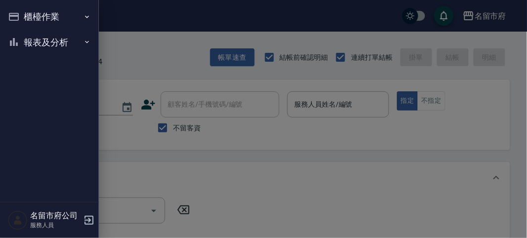
click at [26, 45] on button "報表及分析" at bounding box center [49, 43] width 91 height 26
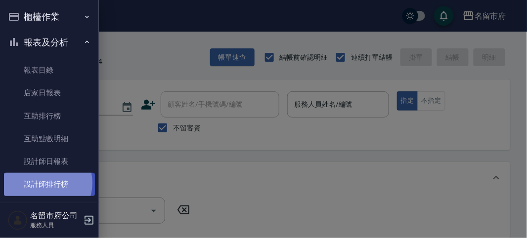
click at [43, 183] on link "設計師排行榜" at bounding box center [49, 184] width 91 height 23
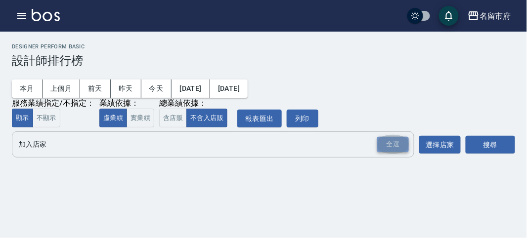
click at [388, 149] on div "全選" at bounding box center [393, 144] width 32 height 15
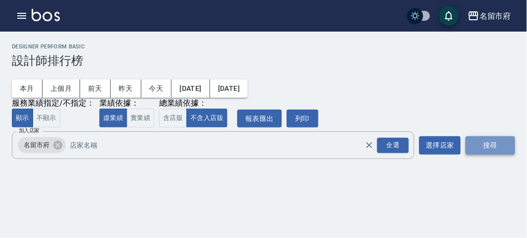
click at [503, 141] on button "搜尋" at bounding box center [489, 145] width 49 height 18
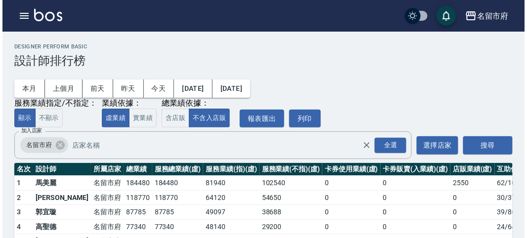
scroll to position [55, 0]
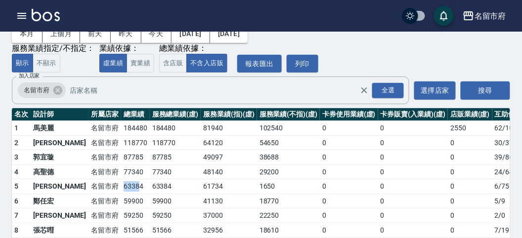
drag, startPoint x: 88, startPoint y: 186, endPoint x: 106, endPoint y: 188, distance: 17.8
click at [121, 188] on td "63384" at bounding box center [135, 186] width 29 height 15
drag, startPoint x: 90, startPoint y: 167, endPoint x: 115, endPoint y: 167, distance: 24.2
click at [121, 167] on td "77340" at bounding box center [135, 171] width 29 height 15
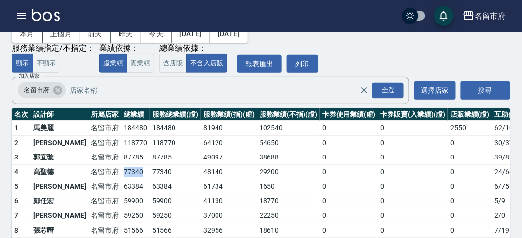
click at [121, 167] on td "77340" at bounding box center [135, 171] width 29 height 15
click at [21, 16] on icon "button" at bounding box center [22, 16] width 12 height 12
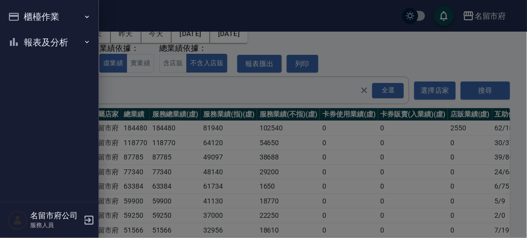
click at [42, 42] on button "報表及分析" at bounding box center [49, 43] width 91 height 26
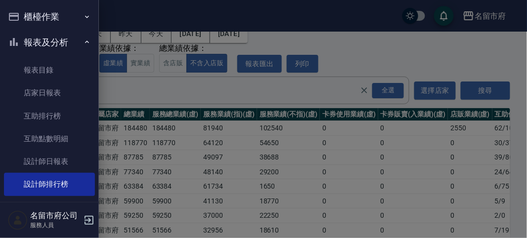
click at [164, 179] on div at bounding box center [263, 119] width 527 height 238
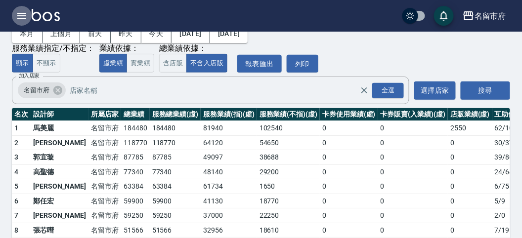
click at [19, 19] on icon "button" at bounding box center [22, 16] width 12 height 12
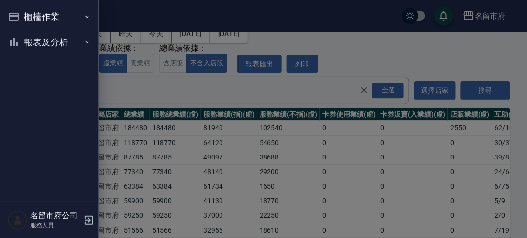
click at [24, 34] on button "報表及分析" at bounding box center [49, 43] width 91 height 26
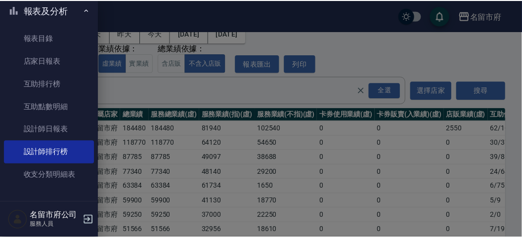
scroll to position [0, 0]
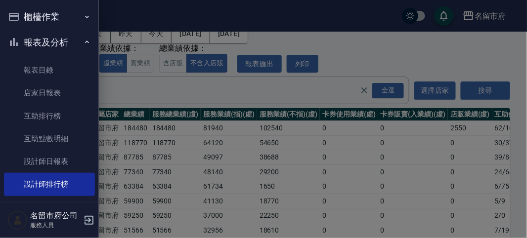
click at [164, 194] on div at bounding box center [263, 119] width 527 height 238
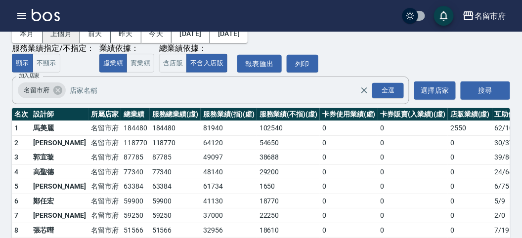
click at [53, 36] on button "上個月" at bounding box center [61, 34] width 38 height 18
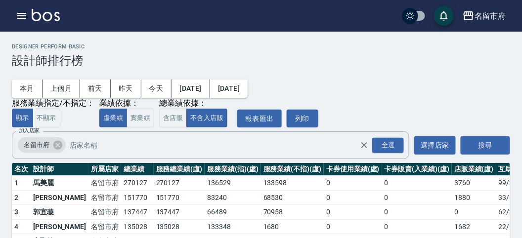
scroll to position [86, 0]
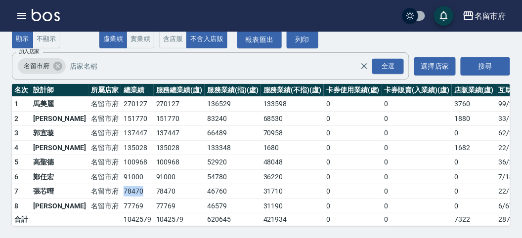
drag, startPoint x: 88, startPoint y: 183, endPoint x: 110, endPoint y: 182, distance: 22.3
click at [121, 184] on td "78470" at bounding box center [137, 191] width 33 height 15
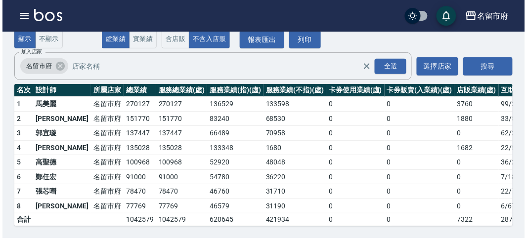
scroll to position [31, 0]
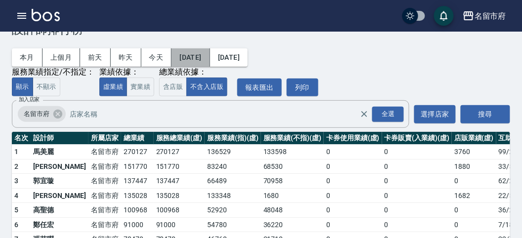
click at [193, 58] on button "[DATE]" at bounding box center [190, 57] width 38 height 18
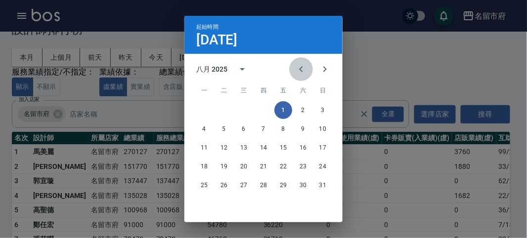
click at [297, 70] on icon "Previous month" at bounding box center [301, 69] width 12 height 12
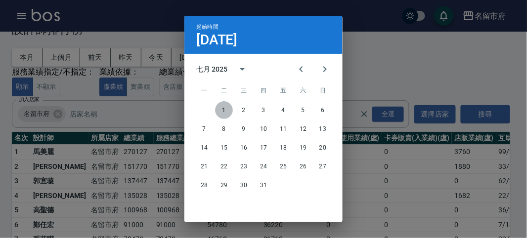
click at [221, 109] on button "1" at bounding box center [224, 110] width 18 height 18
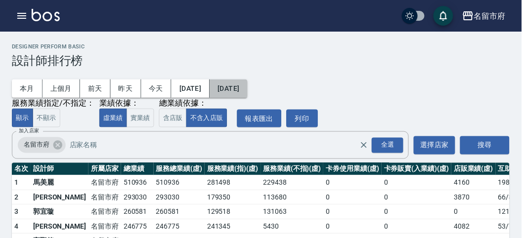
click at [247, 91] on button "[DATE]" at bounding box center [229, 89] width 38 height 18
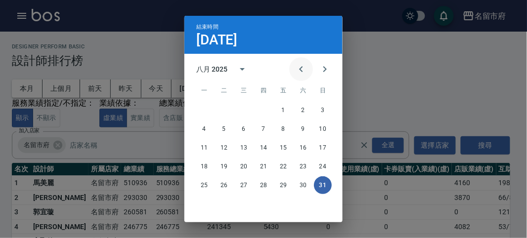
click at [297, 71] on icon "Previous month" at bounding box center [301, 69] width 12 height 12
click at [262, 181] on button "31" at bounding box center [263, 185] width 18 height 18
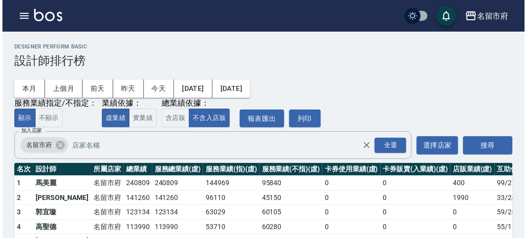
scroll to position [55, 0]
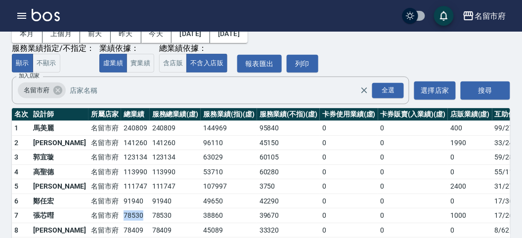
drag, startPoint x: 87, startPoint y: 213, endPoint x: 114, endPoint y: 216, distance: 26.8
click at [114, 216] on tr "7 張芯嘒 名留市府 78530 78530 38860 39670 0 0 1000 17 / 260" at bounding box center [285, 215] width 547 height 15
click at [121, 216] on td "78530" at bounding box center [135, 215] width 29 height 15
click at [21, 19] on icon "button" at bounding box center [22, 16] width 12 height 12
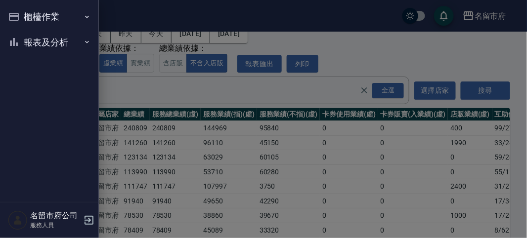
click at [21, 18] on button "櫃檯作業" at bounding box center [49, 17] width 91 height 26
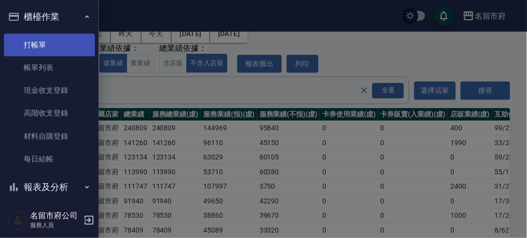
click at [40, 41] on link "打帳單" at bounding box center [49, 45] width 91 height 23
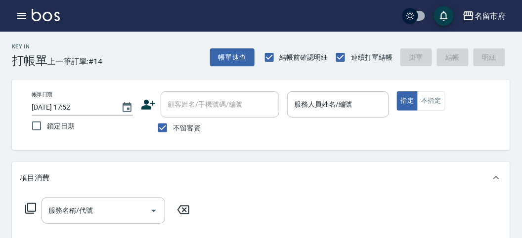
click at [136, 59] on div "Key In 打帳單 上一筆訂單:#14 帳單速查 結帳前確認明細 連續打單結帳 掛單 結帳 明細" at bounding box center [255, 50] width 510 height 36
click at [24, 21] on icon "button" at bounding box center [22, 16] width 12 height 12
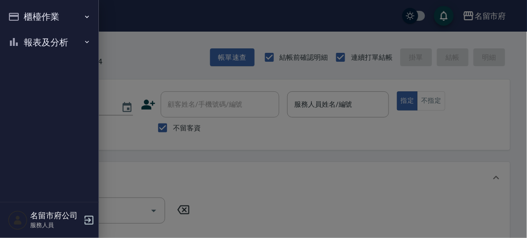
click at [35, 37] on button "報表及分析" at bounding box center [49, 43] width 91 height 26
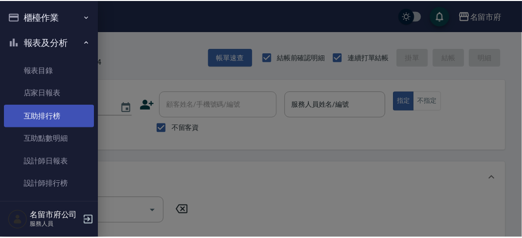
scroll to position [27, 0]
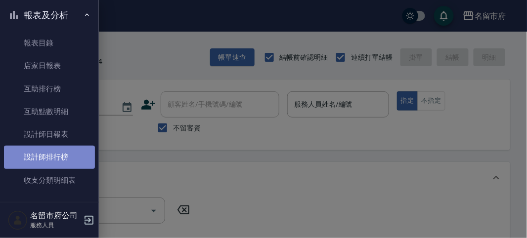
click at [66, 162] on link "設計師排行榜" at bounding box center [49, 157] width 91 height 23
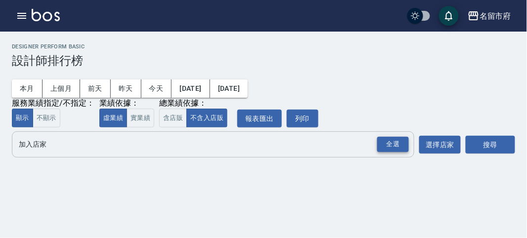
click at [399, 145] on div "全選" at bounding box center [393, 144] width 32 height 15
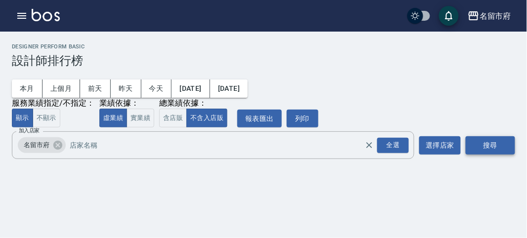
click at [501, 146] on button "搜尋" at bounding box center [489, 145] width 49 height 18
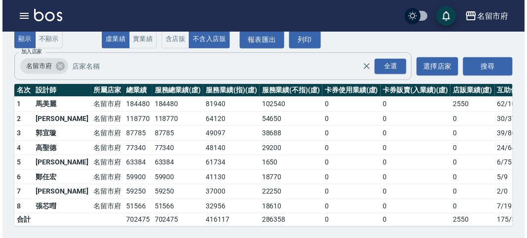
scroll to position [31, 0]
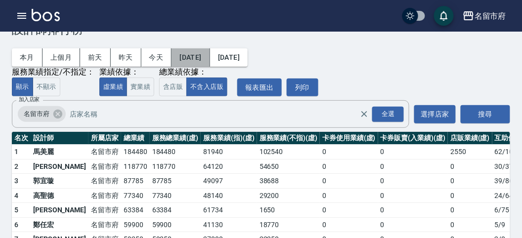
click at [186, 57] on button "[DATE]" at bounding box center [190, 57] width 38 height 18
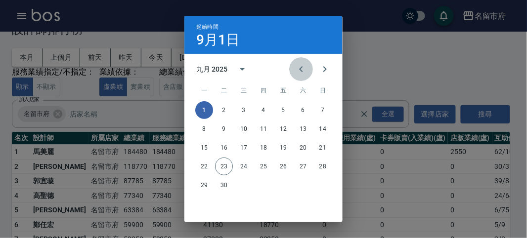
click at [299, 69] on icon "Previous month" at bounding box center [301, 69] width 12 height 12
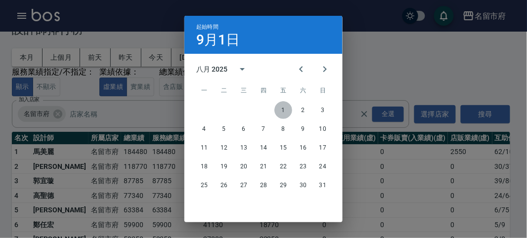
click at [276, 110] on button "1" at bounding box center [283, 110] width 18 height 18
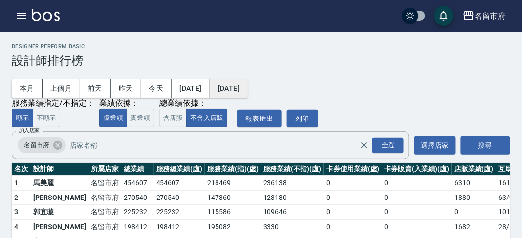
click at [247, 84] on button "[DATE]" at bounding box center [229, 89] width 38 height 18
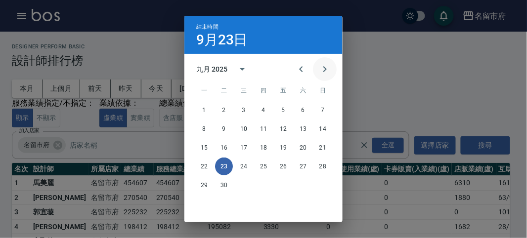
click at [323, 72] on icon "Next month" at bounding box center [325, 69] width 12 height 12
click at [295, 67] on icon "Previous month" at bounding box center [301, 69] width 12 height 12
click at [299, 72] on icon "Previous month" at bounding box center [301, 69] width 12 height 12
click at [301, 163] on button "23" at bounding box center [303, 167] width 18 height 18
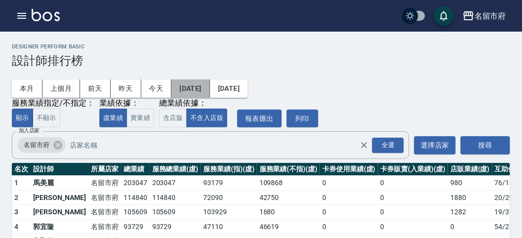
click at [208, 80] on button "[DATE]" at bounding box center [190, 89] width 38 height 18
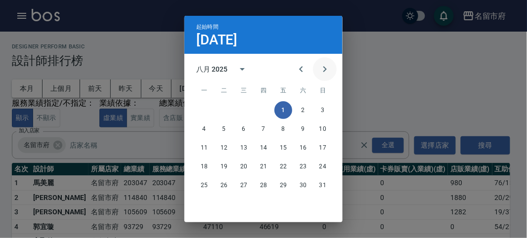
click at [322, 68] on icon "Next month" at bounding box center [325, 69] width 12 height 12
click at [202, 109] on button "1" at bounding box center [204, 110] width 18 height 18
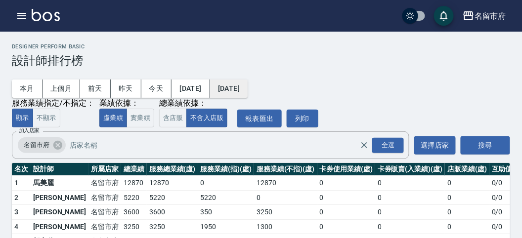
click at [247, 82] on button "[DATE]" at bounding box center [229, 89] width 38 height 18
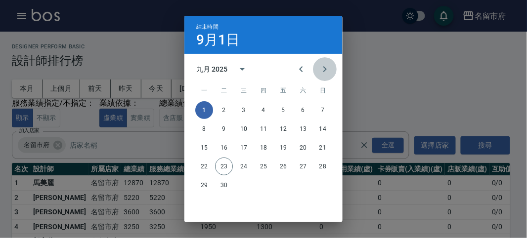
click at [324, 71] on icon "Next month" at bounding box center [325, 69] width 12 height 12
click at [263, 166] on button "23" at bounding box center [263, 167] width 18 height 18
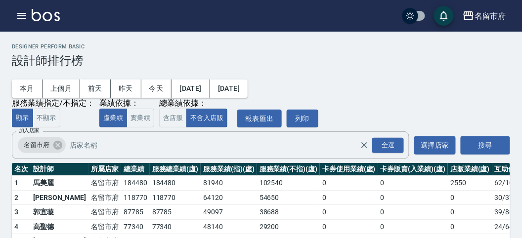
click at [52, 14] on img at bounding box center [46, 15] width 28 height 12
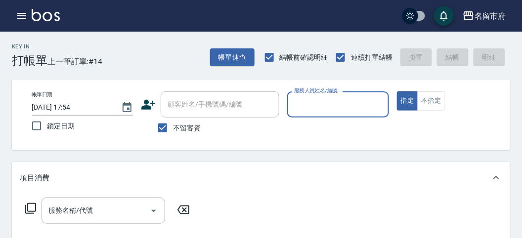
click at [342, 104] on input "服務人員姓名/編號" at bounding box center [337, 104] width 92 height 17
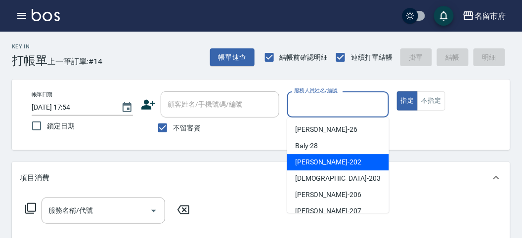
click at [235, 142] on div "帳單日期 [DATE] 17:54 鎖定日期 顧客姓名/手機號碼/編號 顧客姓名/手機號碼/編號 不留客資 服務人員姓名/編號 服務人員姓名/編號 指定 不指定" at bounding box center [261, 115] width 498 height 71
